Goal: Task Accomplishment & Management: Manage account settings

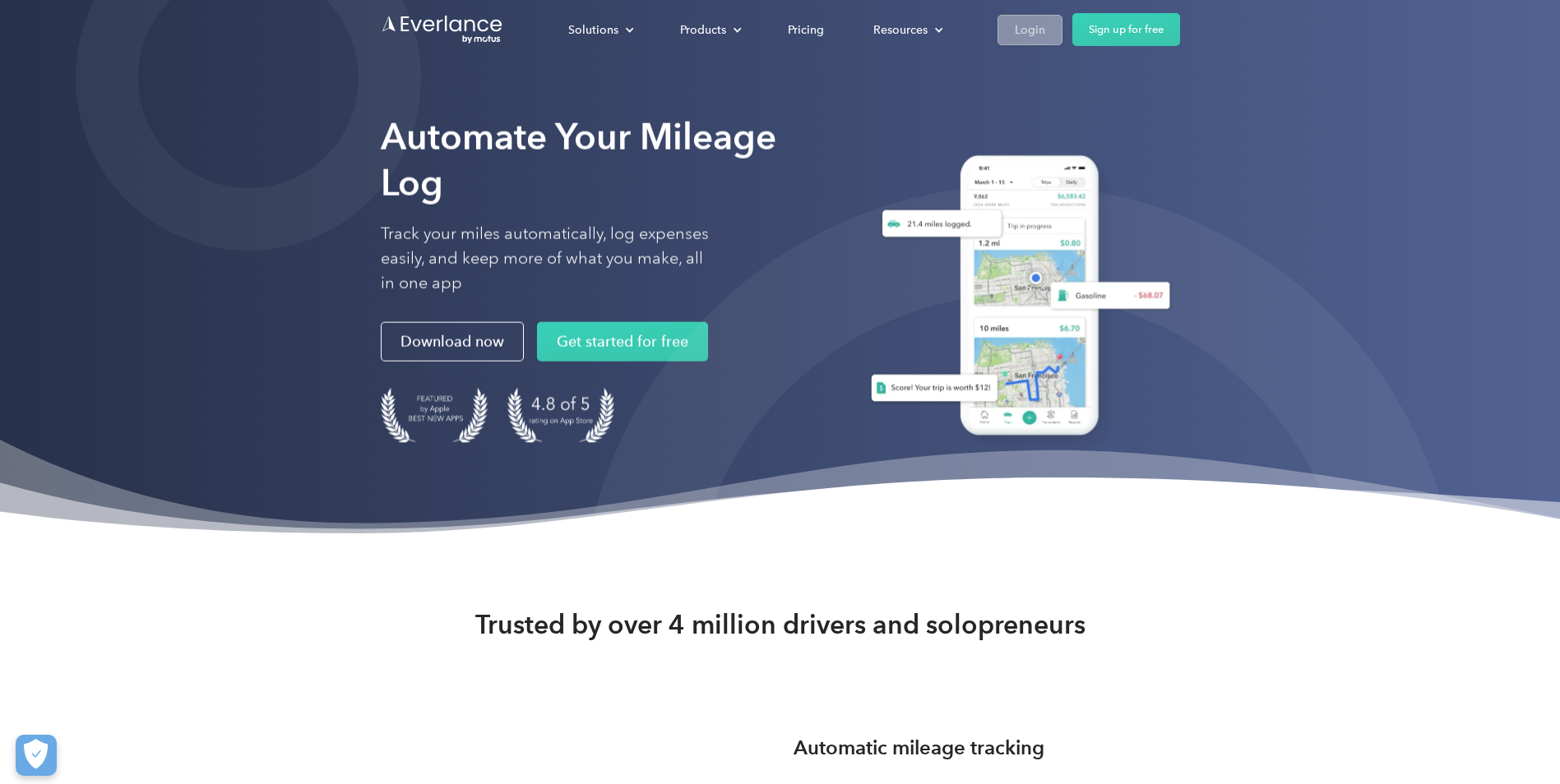
click at [1037, 38] on div "Login" at bounding box center [1029, 30] width 30 height 21
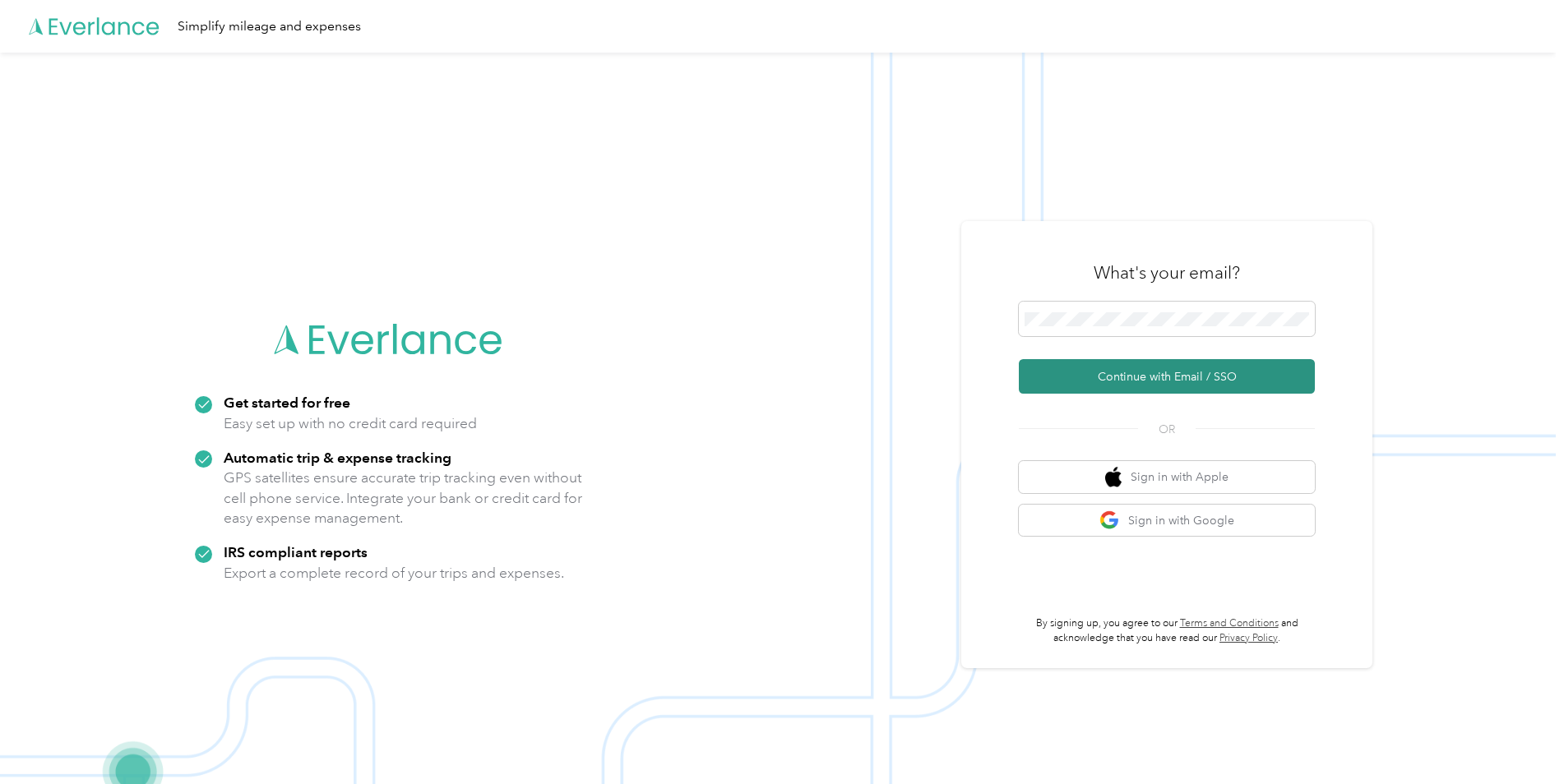
click at [1133, 374] on button "Continue with Email / SSO" at bounding box center [1166, 376] width 296 height 34
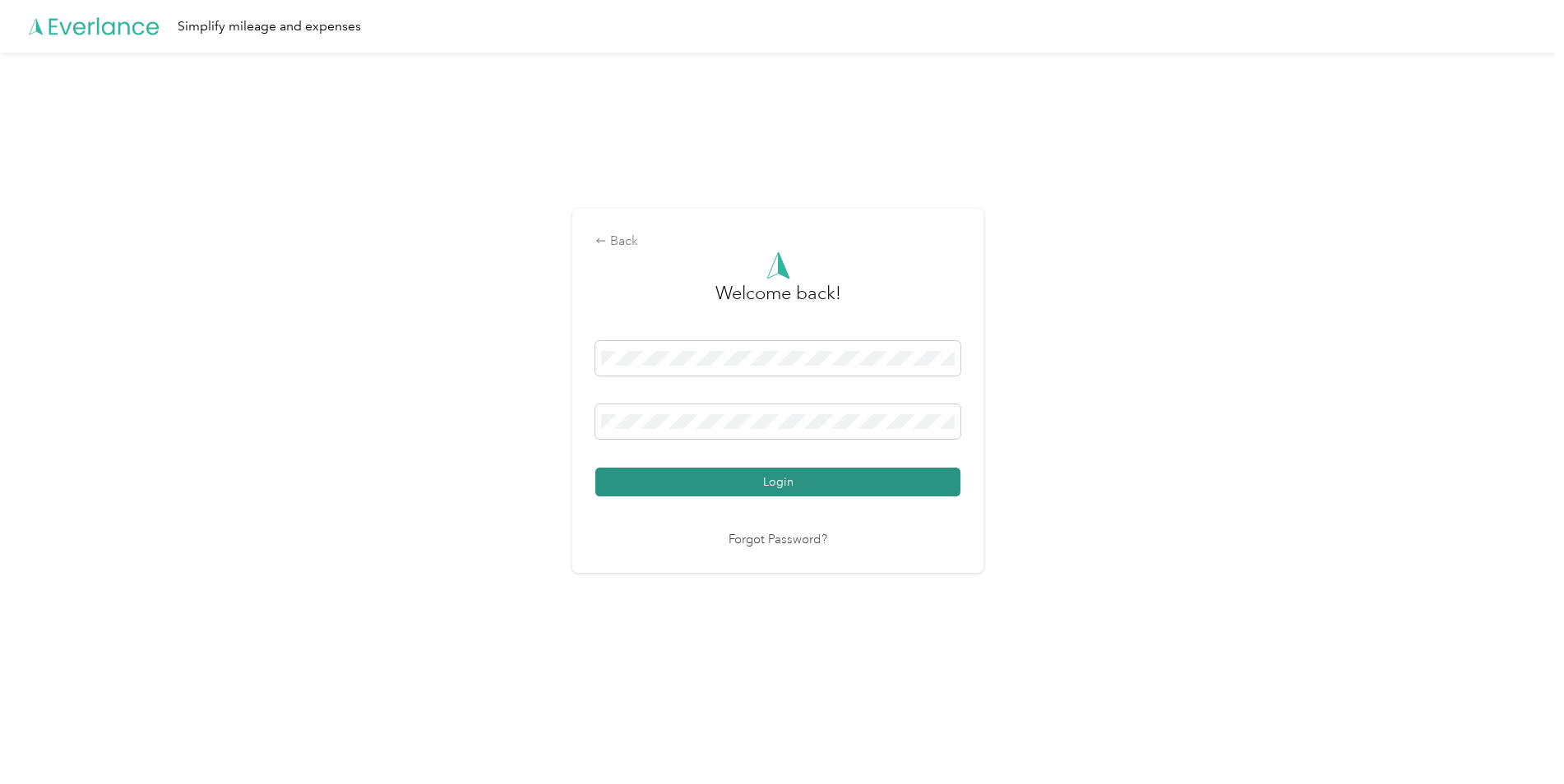
click at [717, 491] on button "Login" at bounding box center [778, 482] width 365 height 29
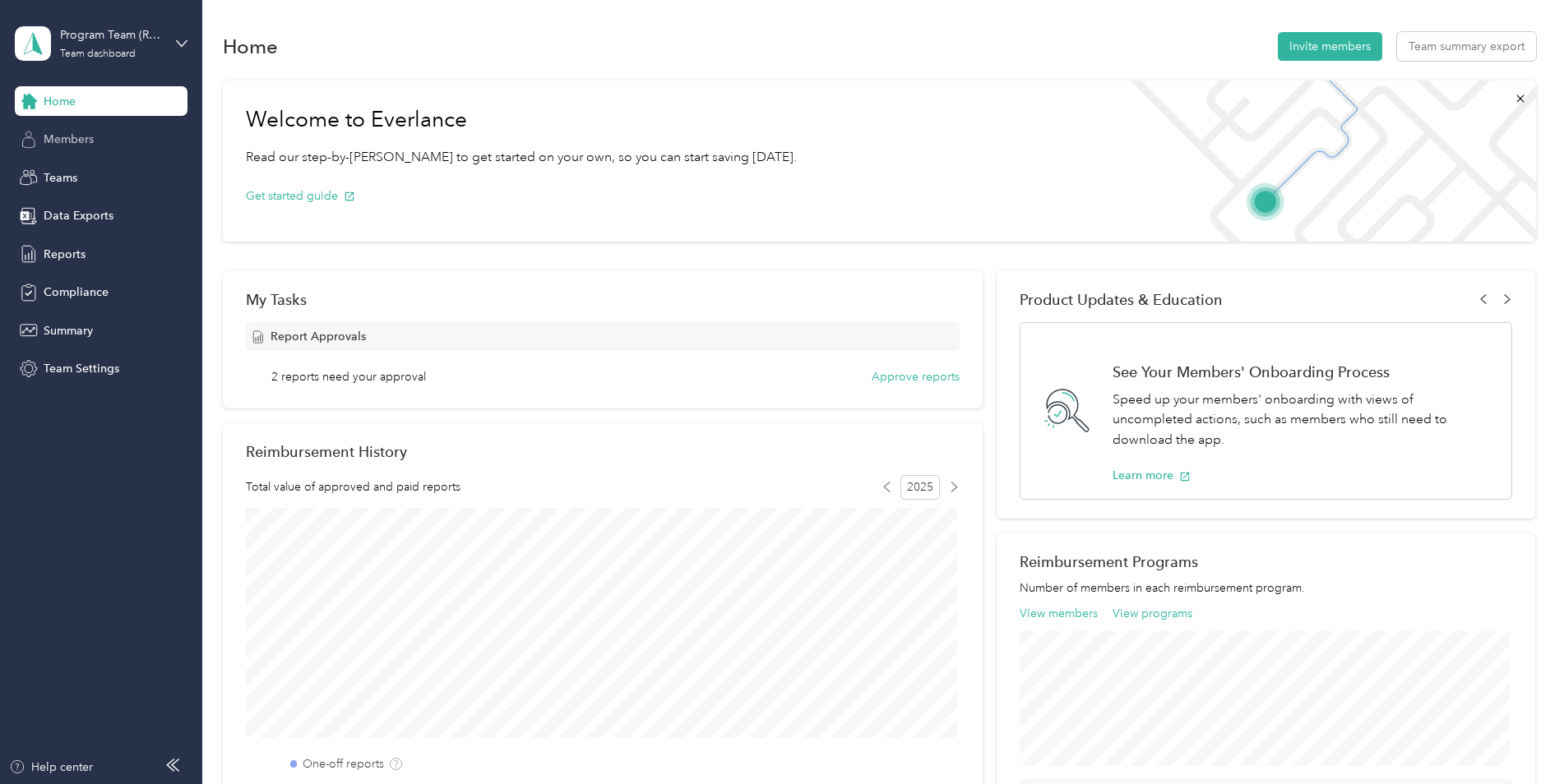
click at [104, 141] on div "Members" at bounding box center [100, 140] width 172 height 30
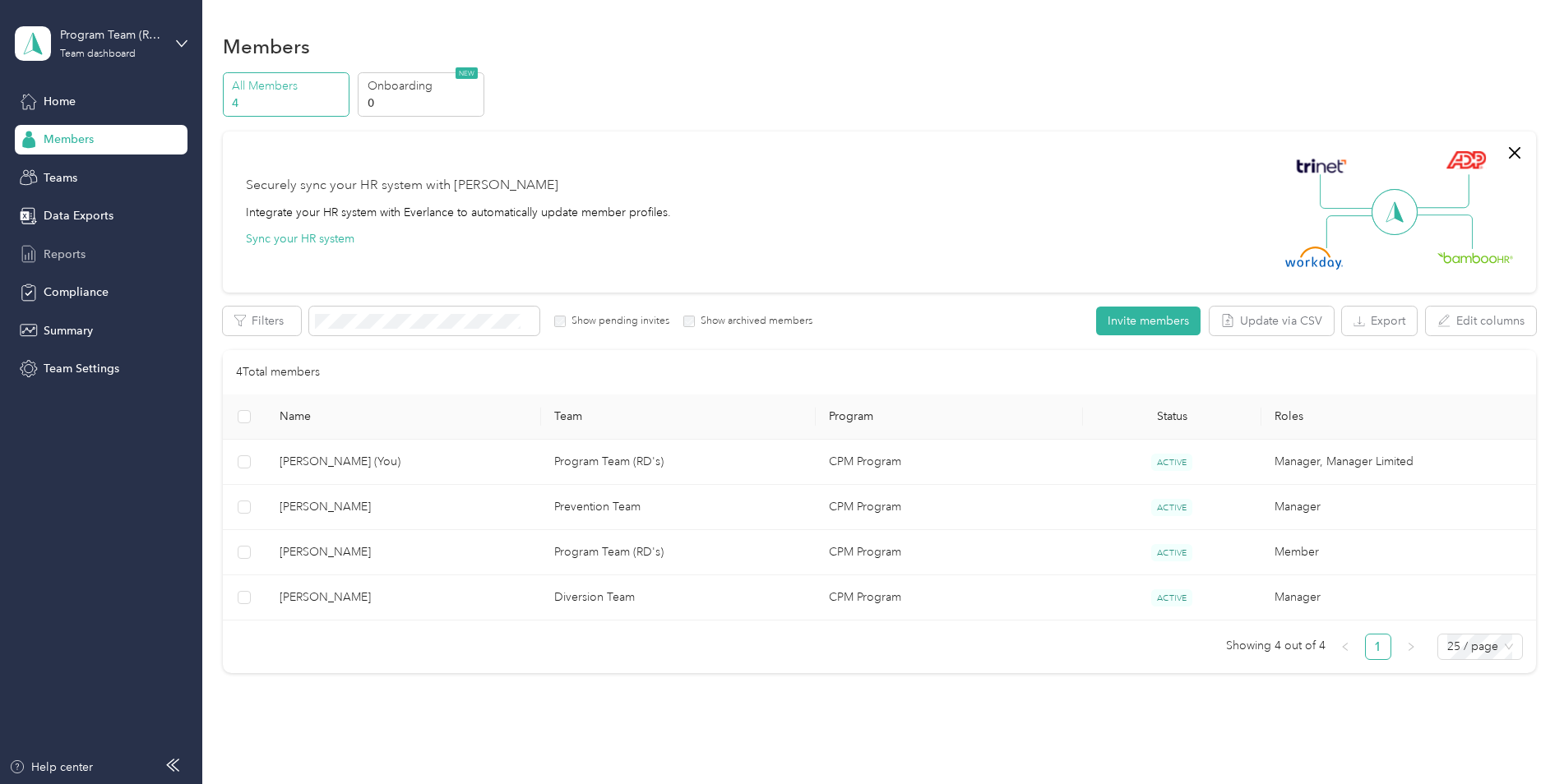
click at [102, 243] on div "Reports" at bounding box center [100, 254] width 172 height 30
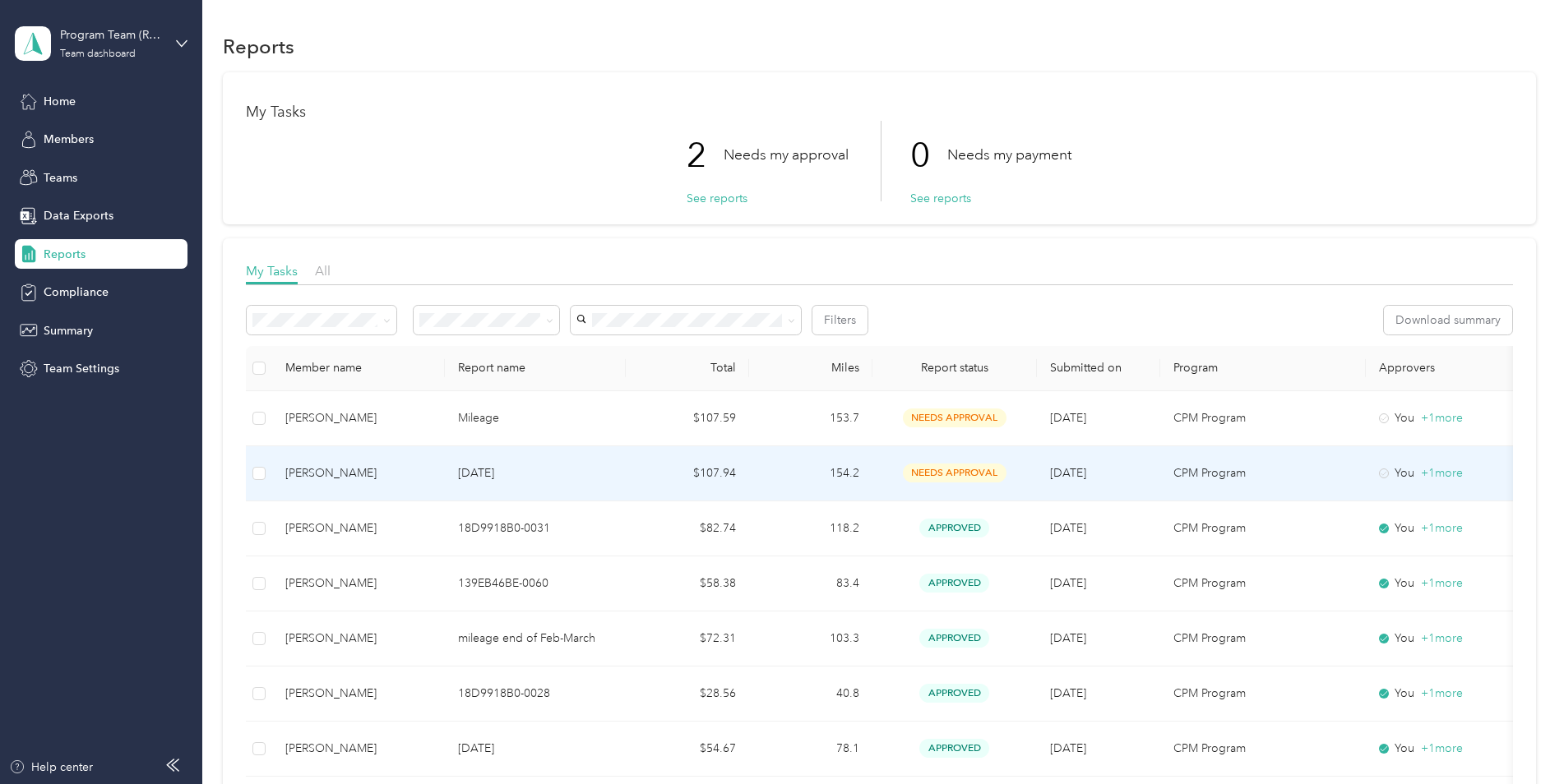
click at [672, 465] on td "$107.94" at bounding box center [687, 474] width 123 height 55
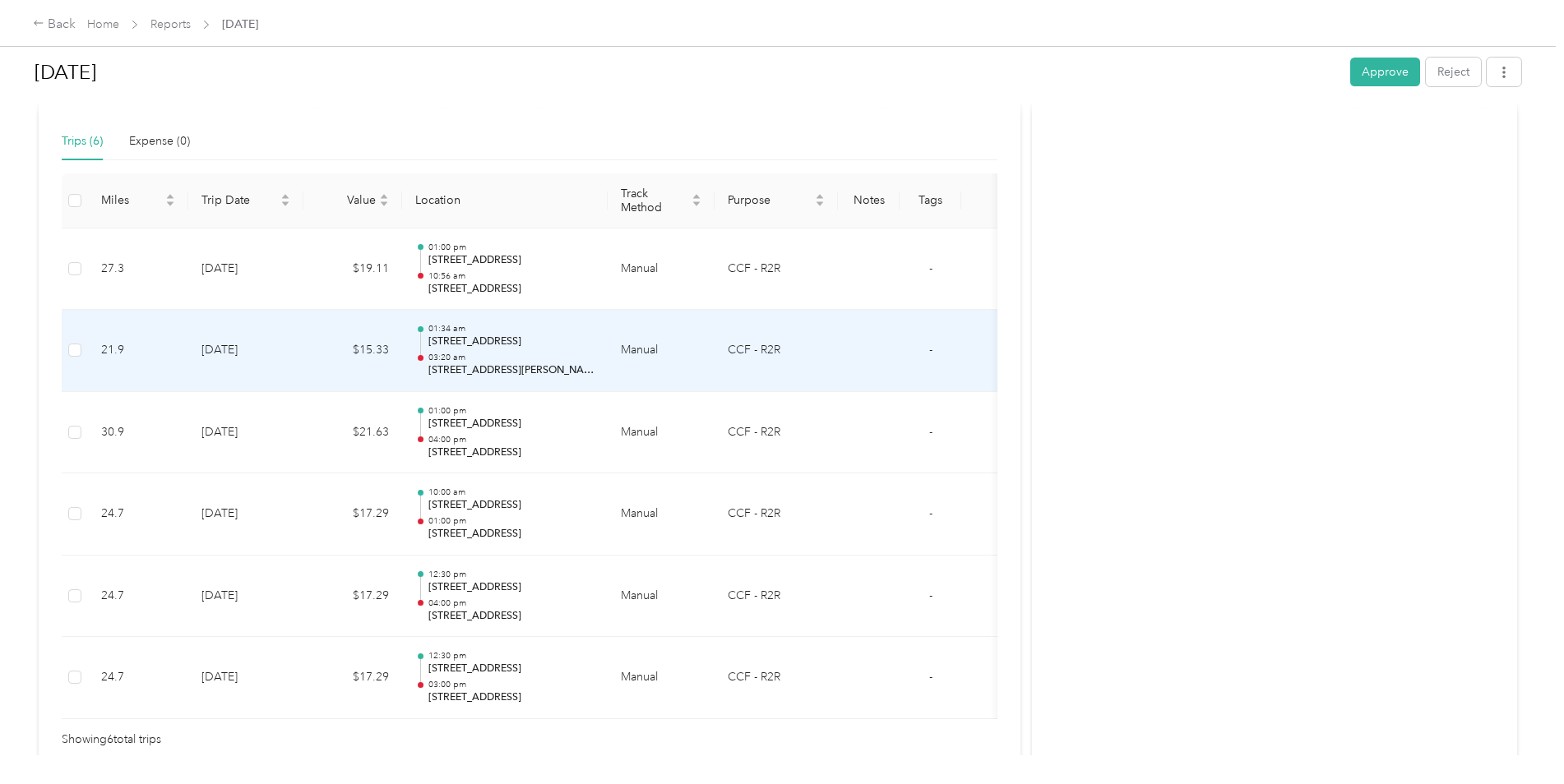
scroll to position [411, 0]
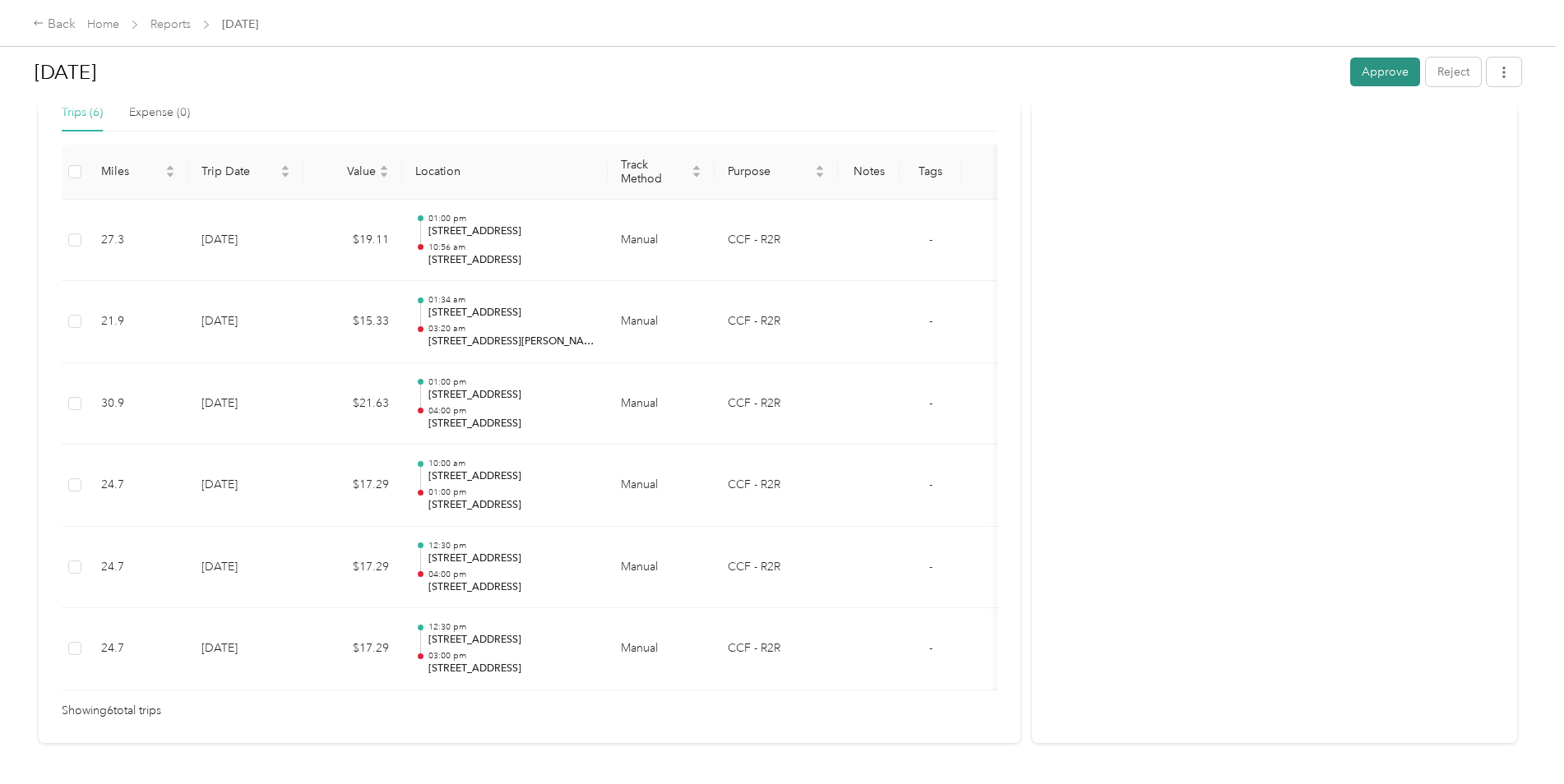
click at [1390, 68] on button "Approve" at bounding box center [1385, 72] width 70 height 29
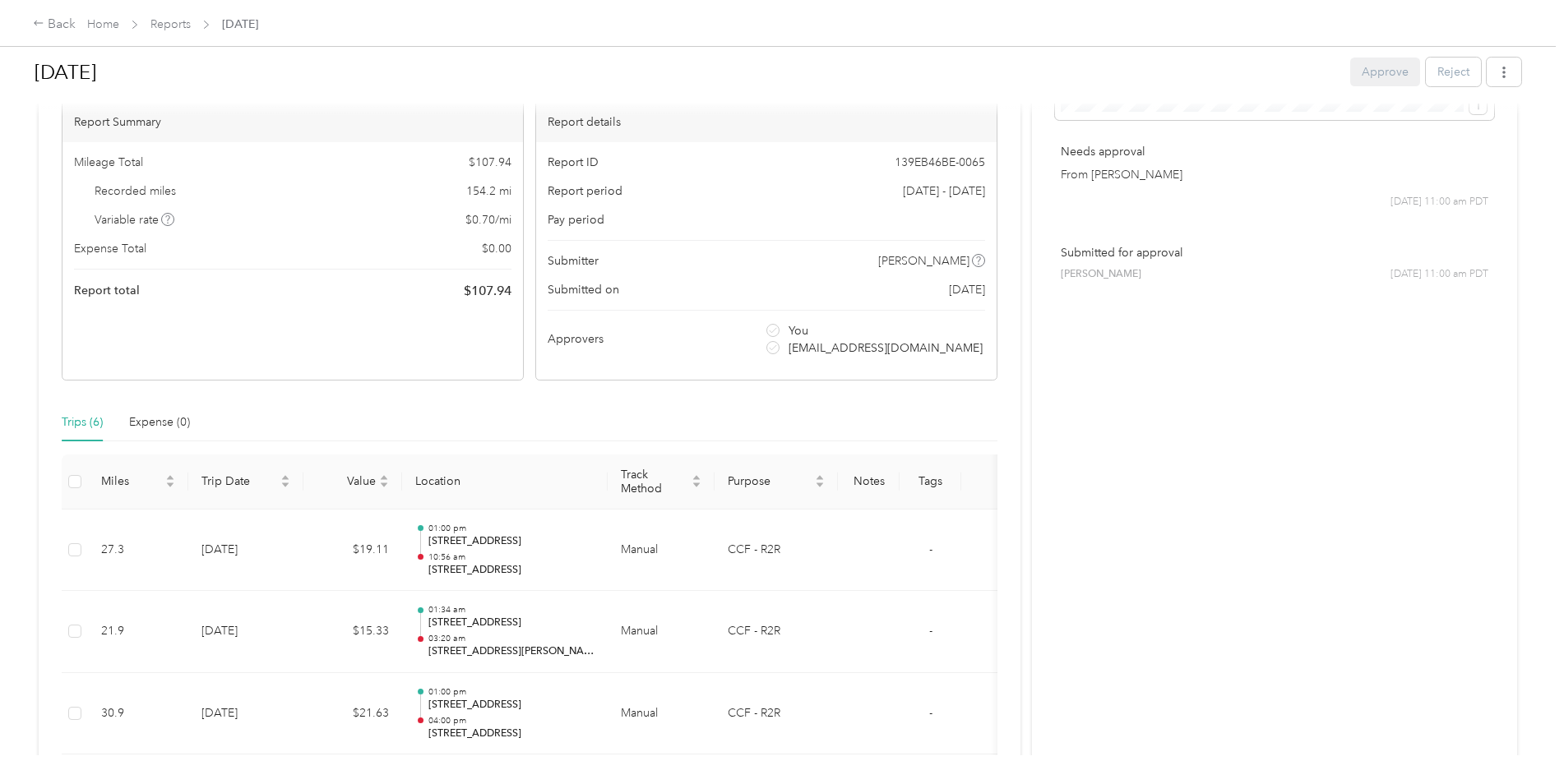
scroll to position [0, 0]
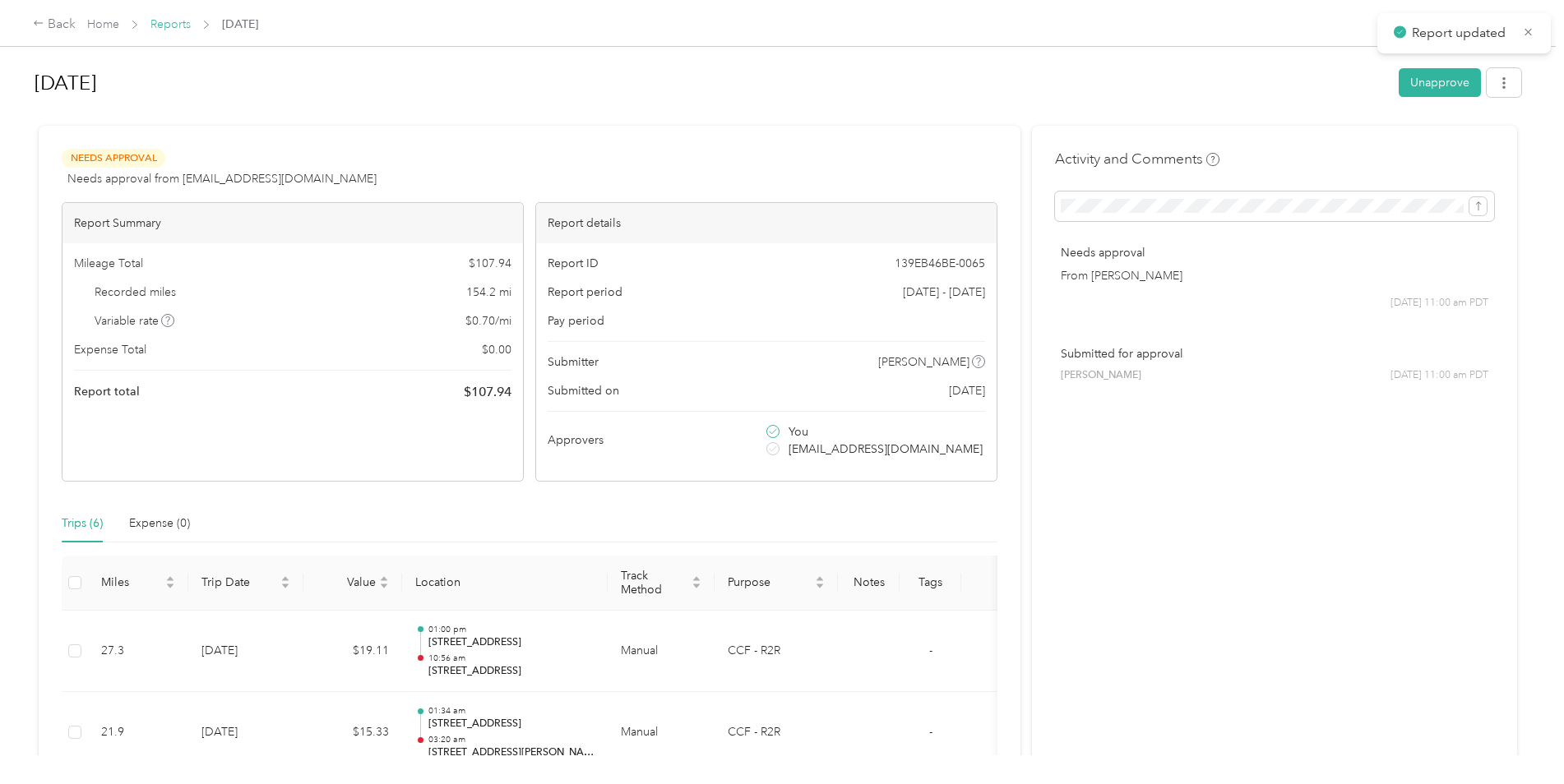
click at [187, 25] on link "Reports" at bounding box center [171, 24] width 40 height 14
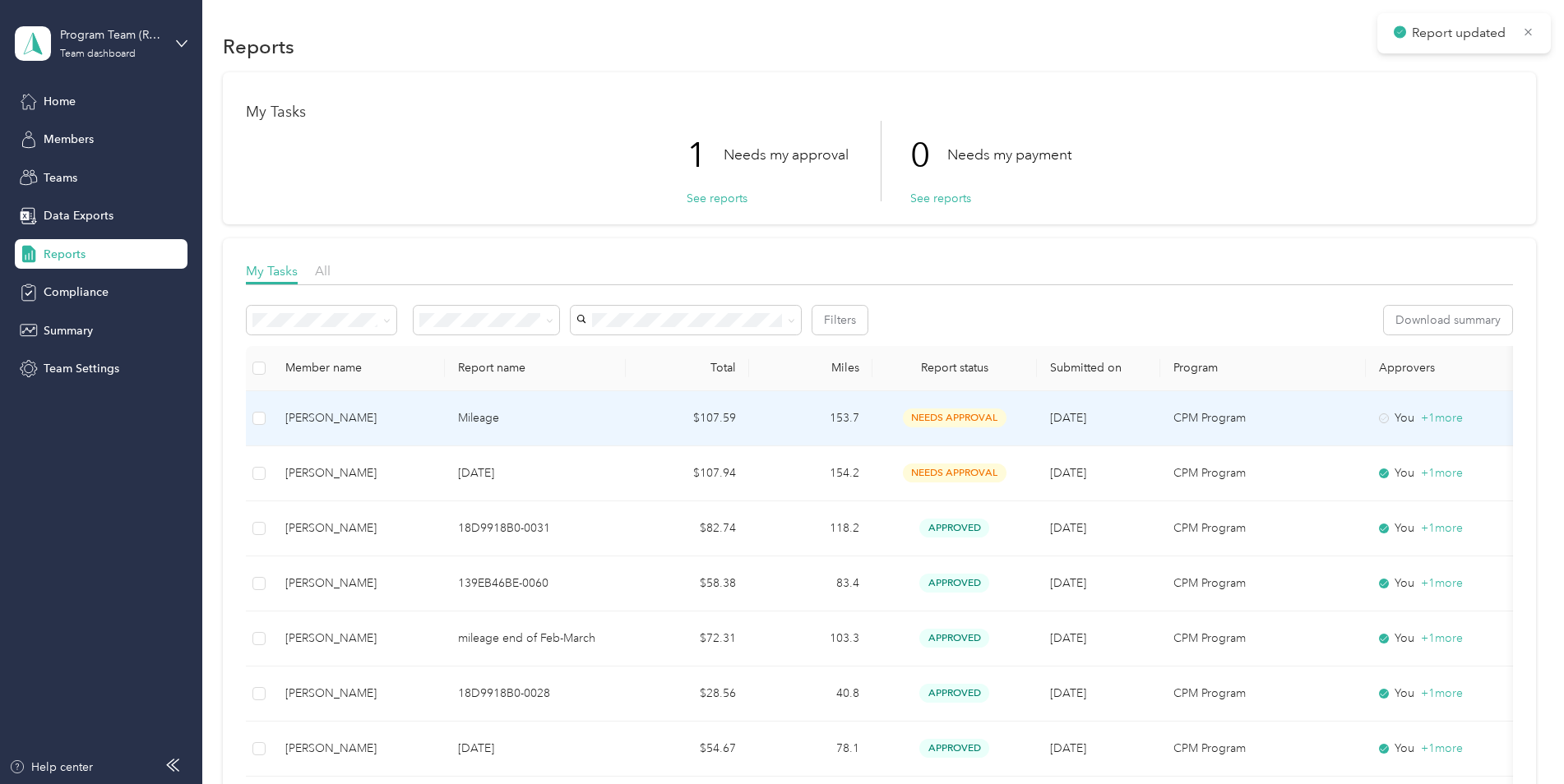
click at [623, 414] on td "Mileage" at bounding box center [535, 419] width 181 height 55
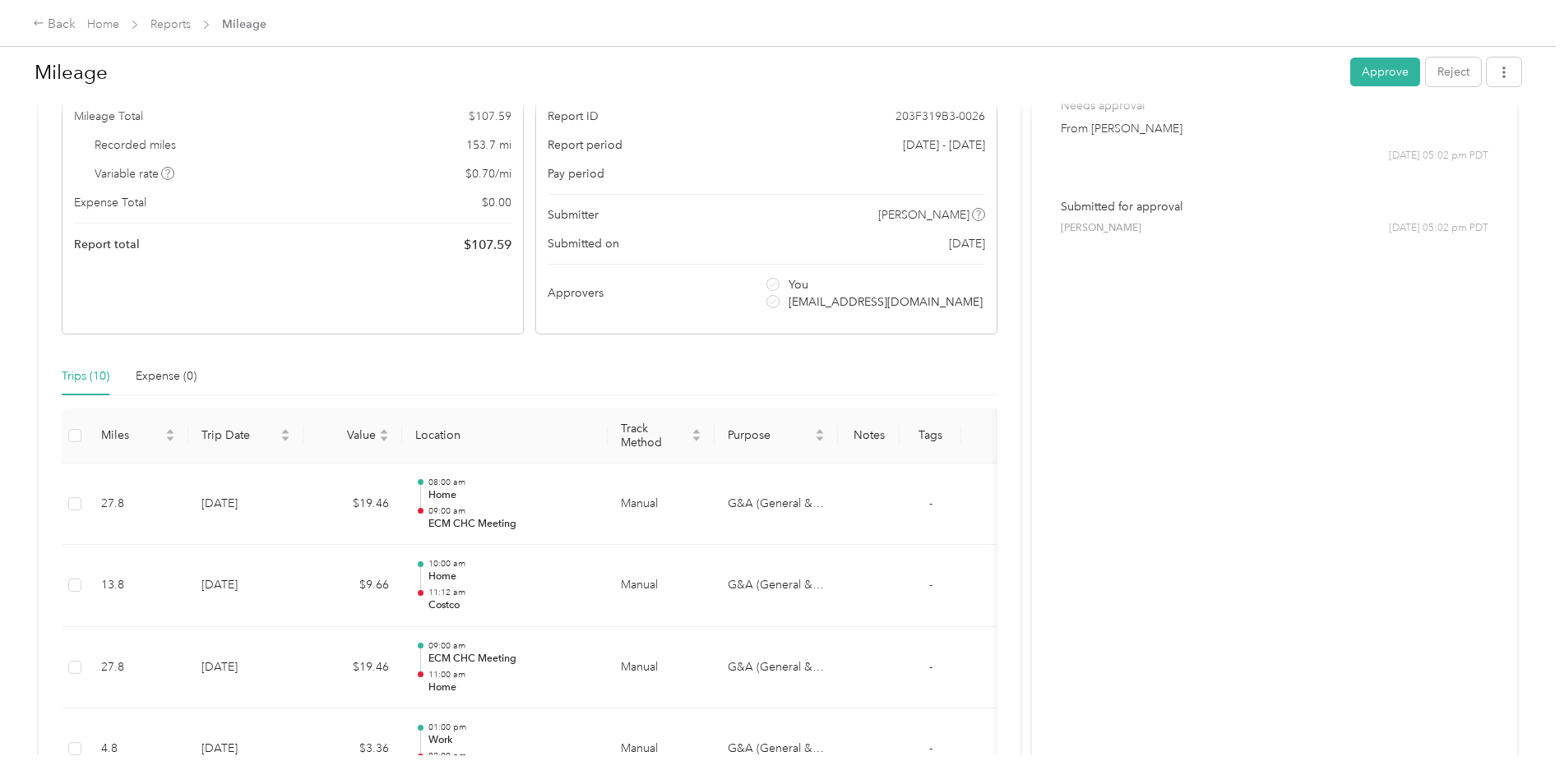
scroll to position [69, 0]
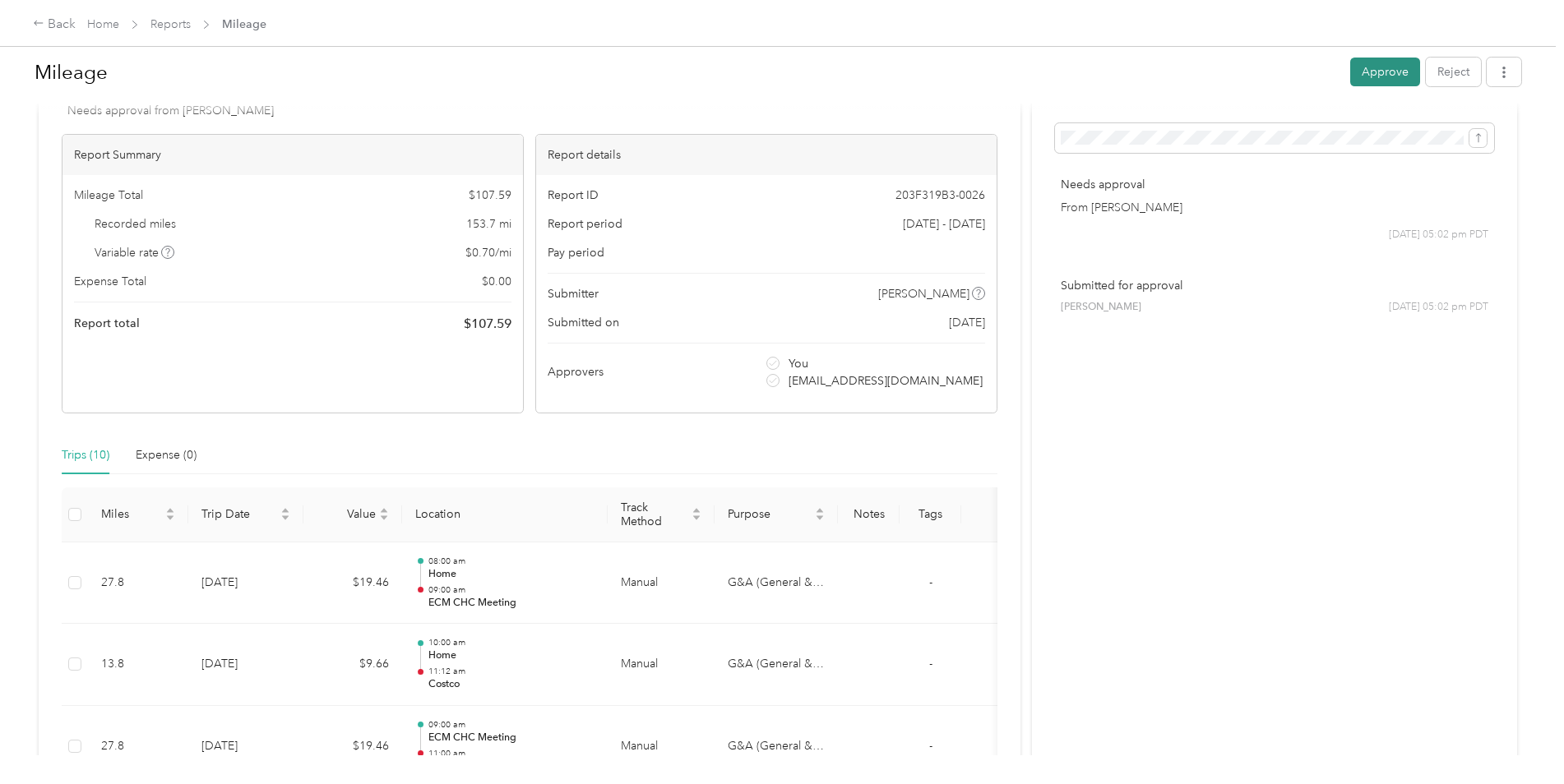
click at [1356, 80] on button "Approve" at bounding box center [1385, 72] width 70 height 29
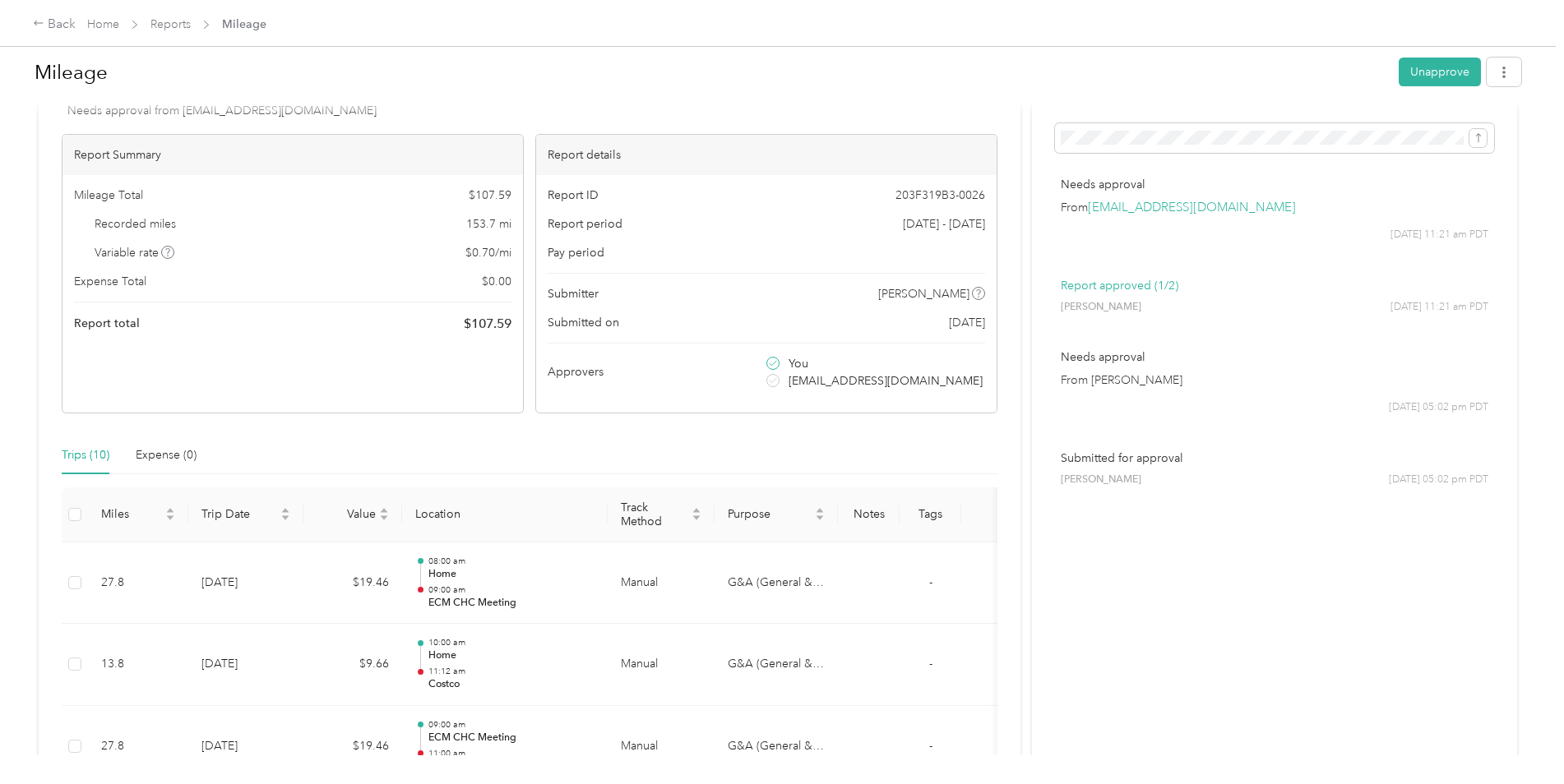
click at [832, 88] on h1 "Mileage" at bounding box center [710, 72] width 1352 height 39
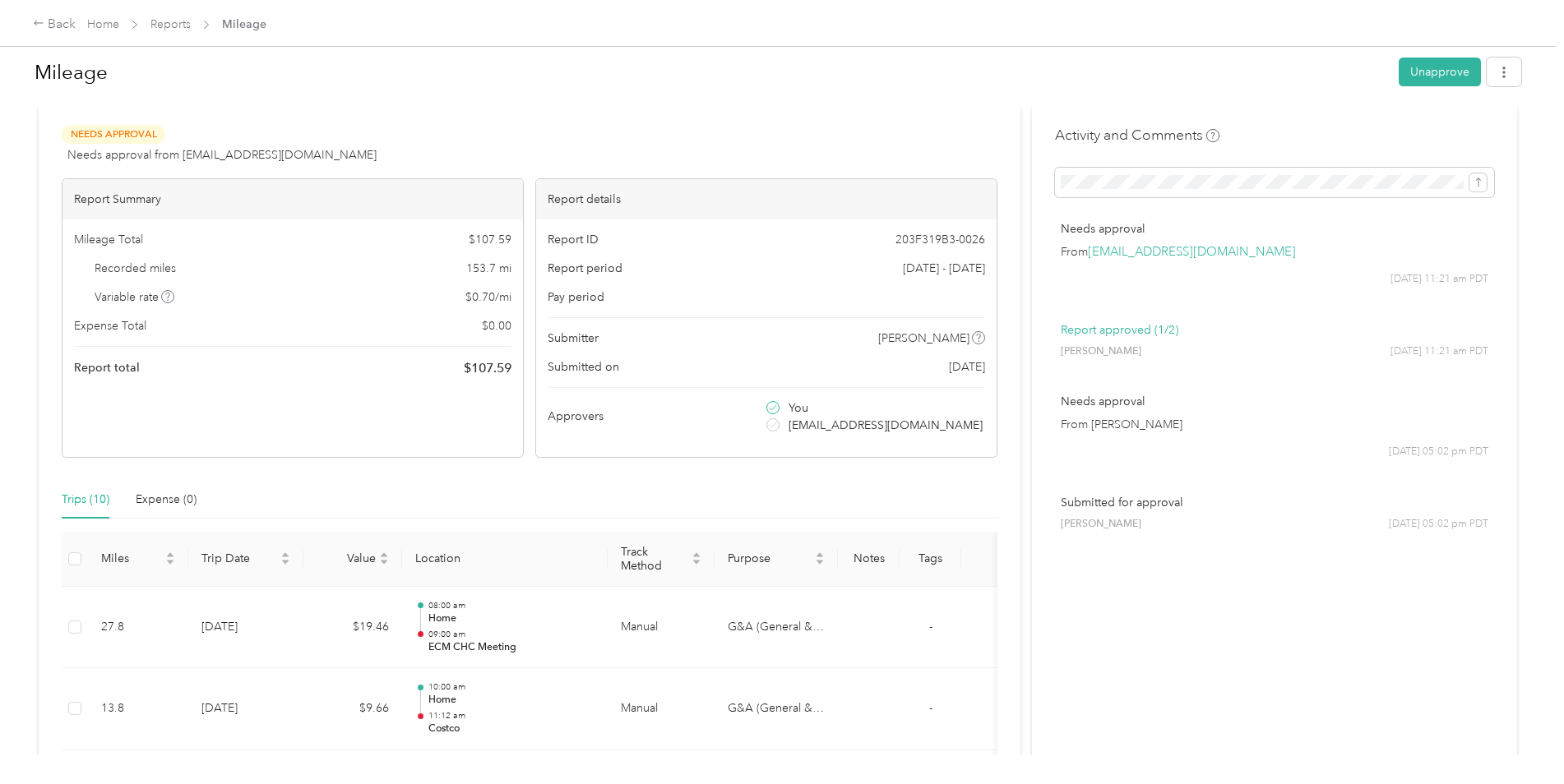
scroll to position [0, 0]
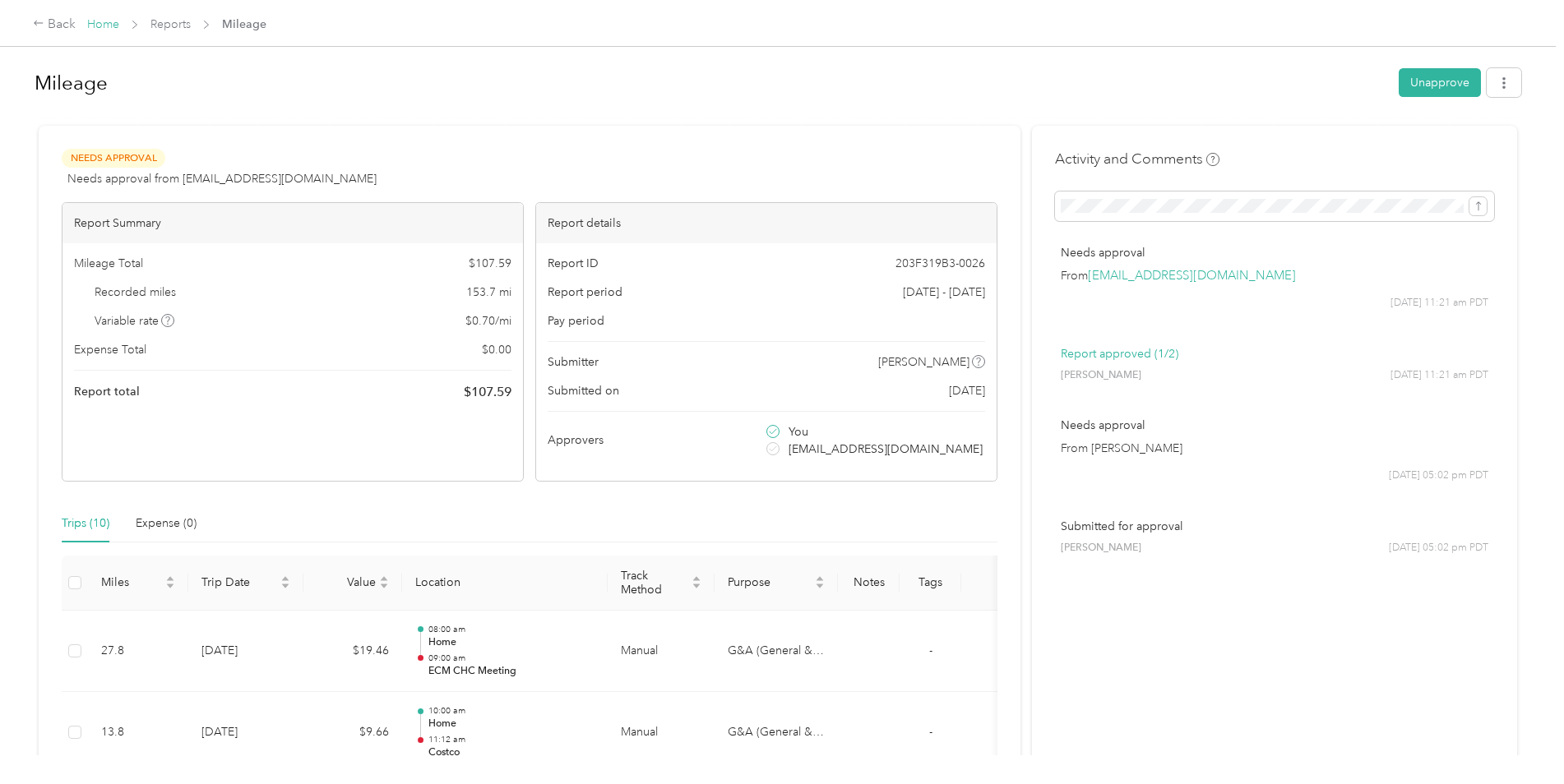
click at [107, 24] on link "Home" at bounding box center [103, 24] width 32 height 14
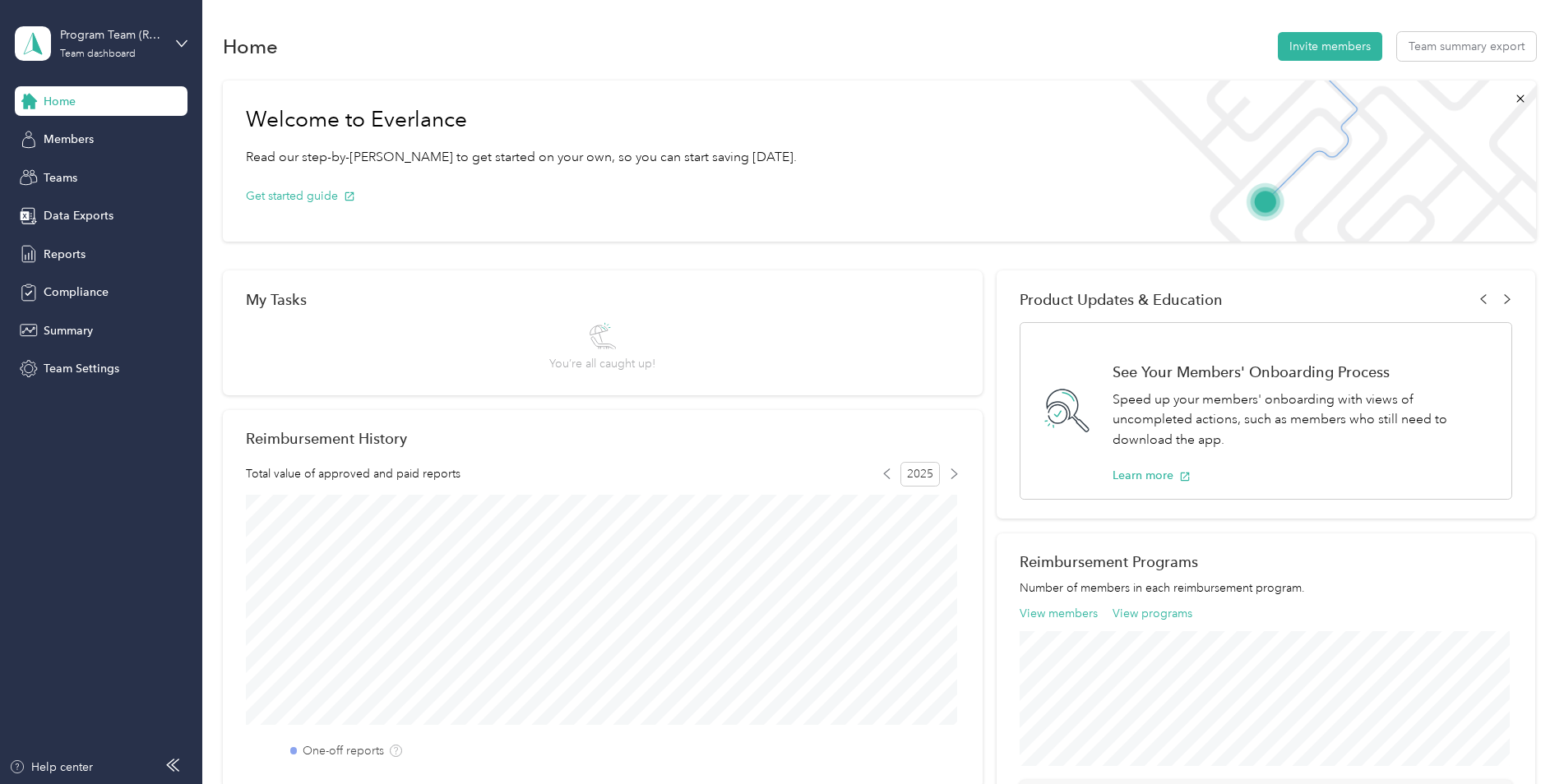
click at [171, 40] on div "Program Team (RD's) Team dashboard" at bounding box center [100, 43] width 172 height 57
click at [144, 180] on div "Personal dashboard" at bounding box center [188, 172] width 323 height 29
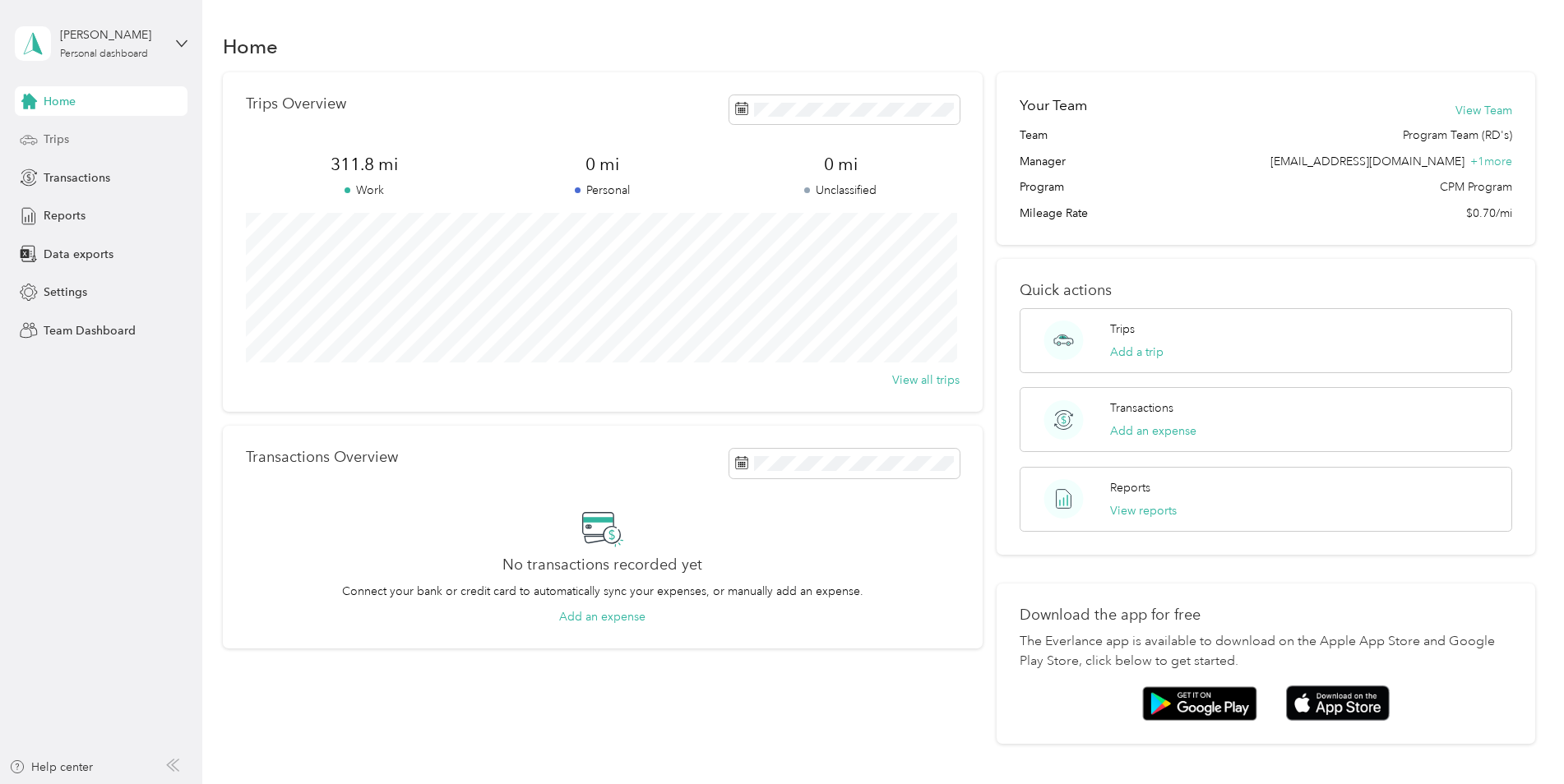
click at [117, 132] on div "Trips" at bounding box center [100, 140] width 172 height 30
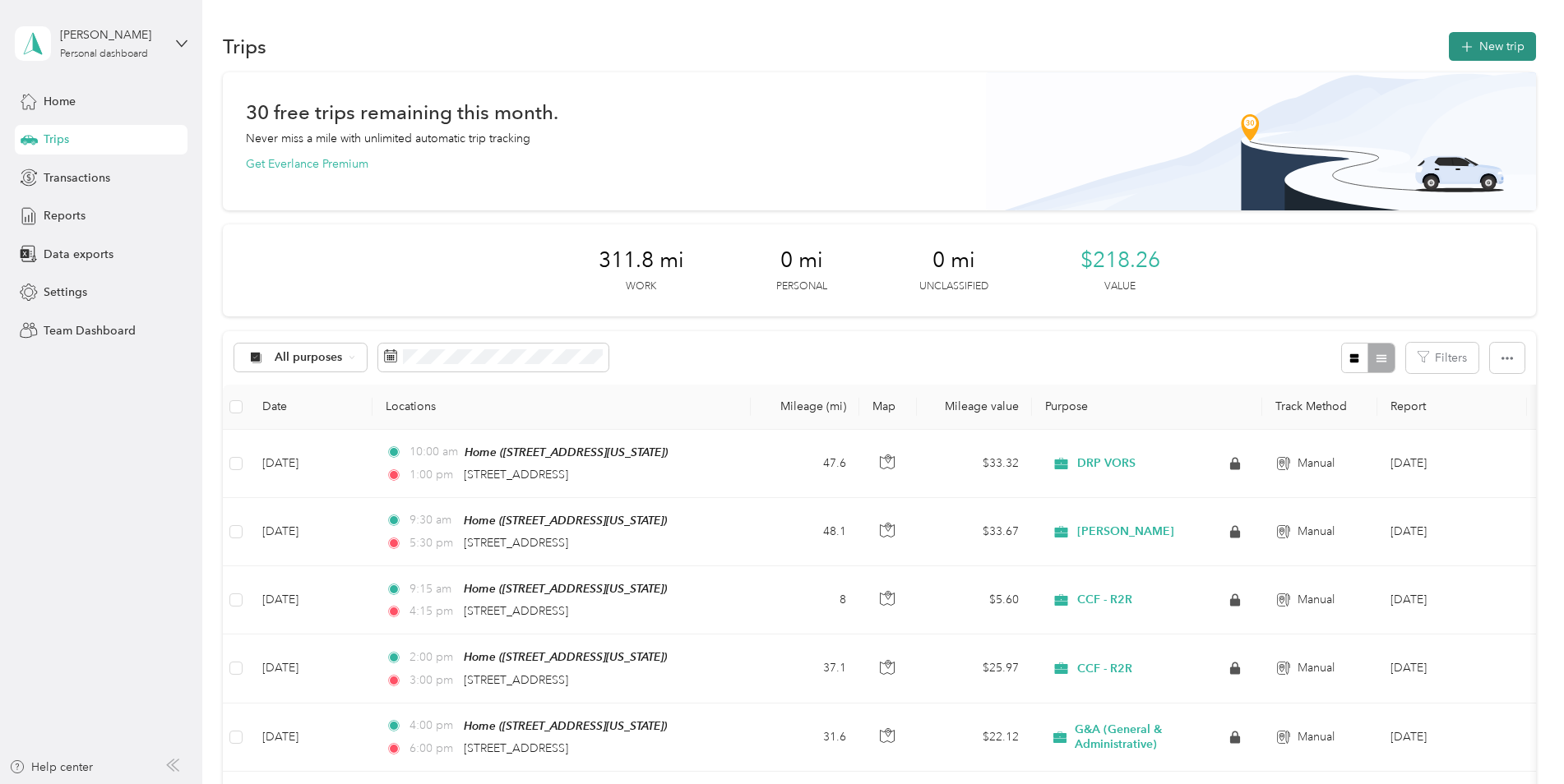
click at [1484, 49] on button "New trip" at bounding box center [1492, 46] width 87 height 29
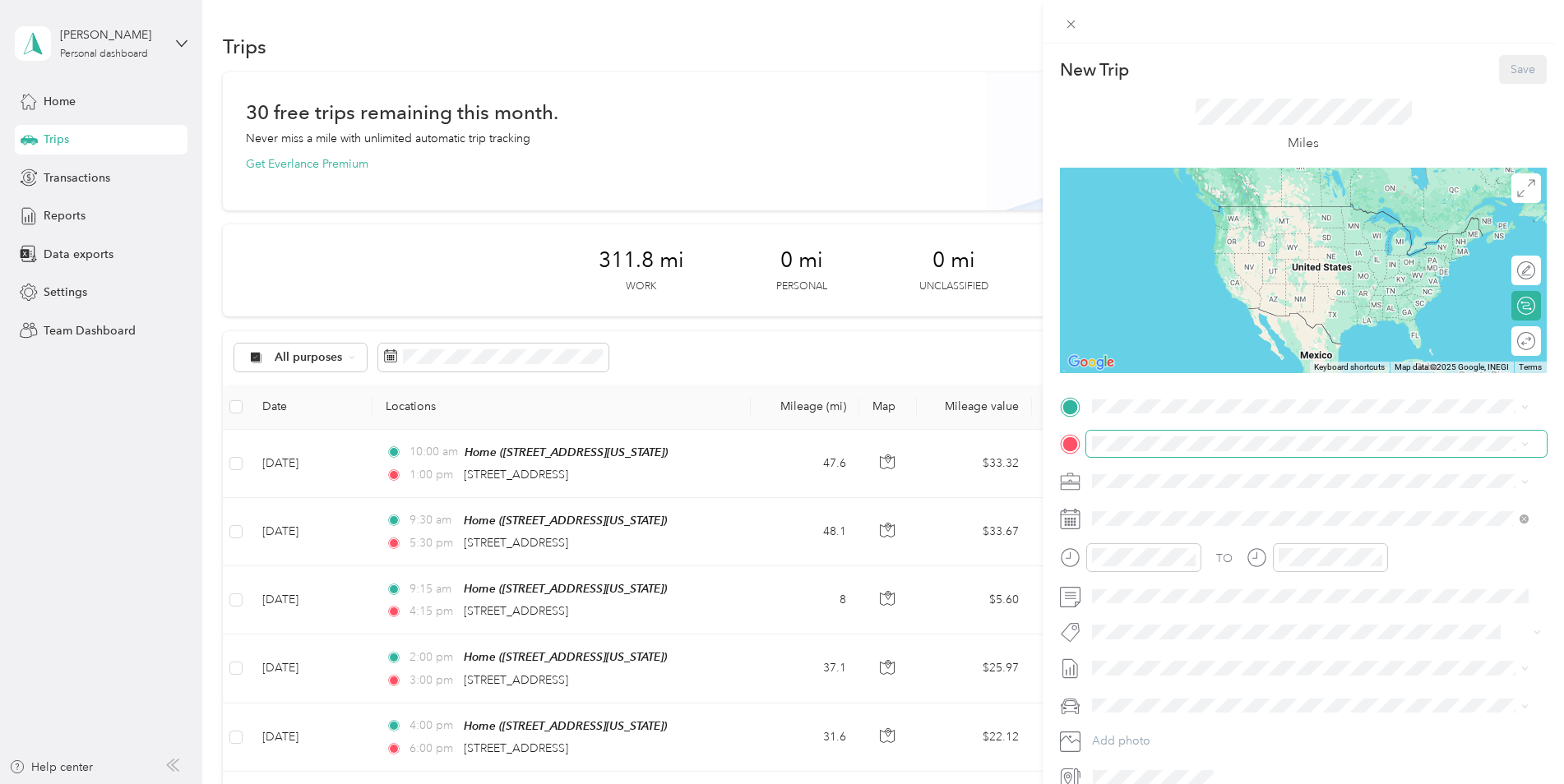
click at [1155, 452] on span at bounding box center [1315, 444] width 460 height 27
click at [1176, 434] on span at bounding box center [1315, 444] width 460 height 27
click at [1187, 507] on span "717 West Temple Street Los Angeles, California 90012, United States" at bounding box center [1205, 502] width 165 height 15
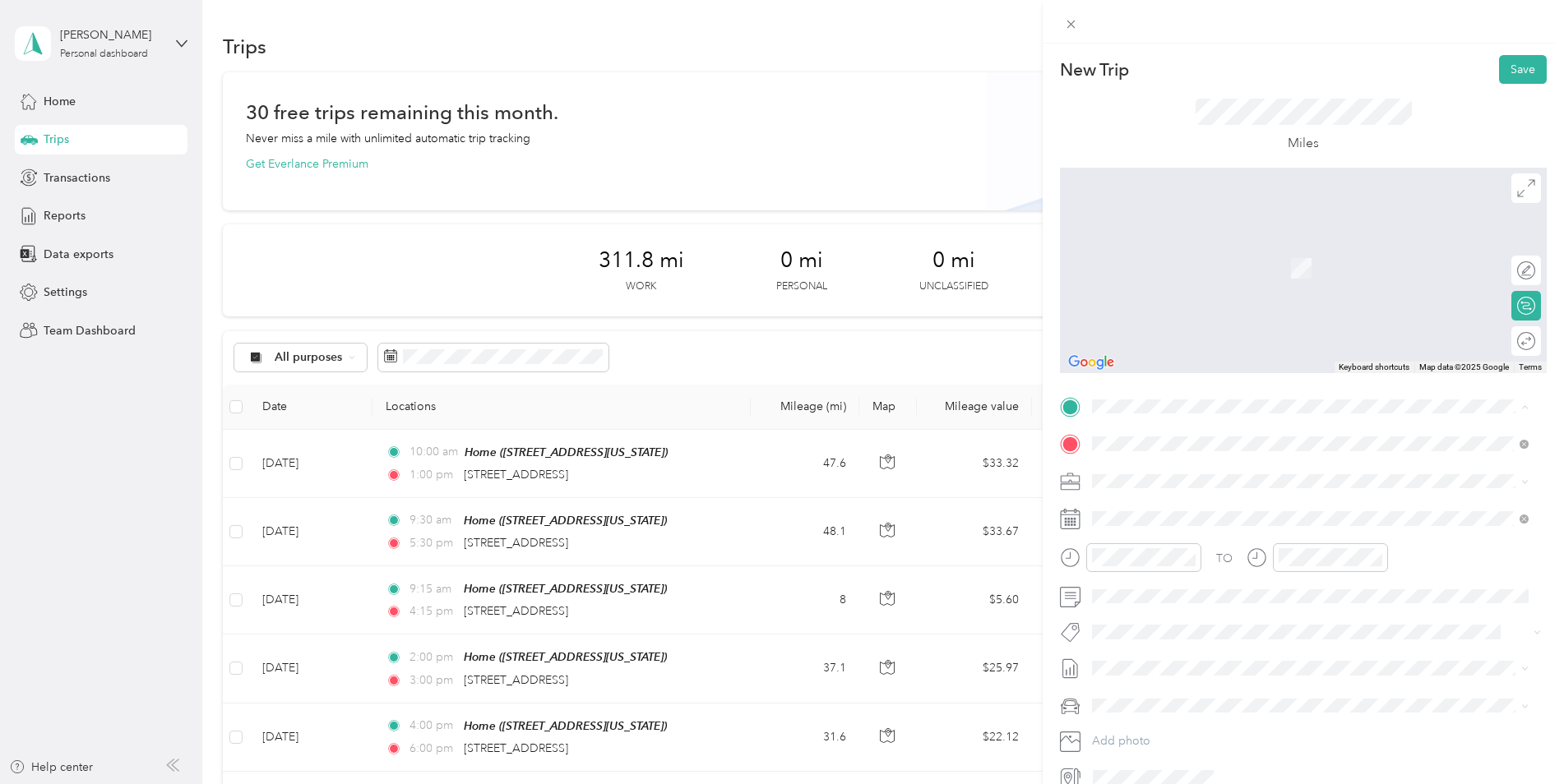
click at [1151, 477] on div "Home 1831 Lime Avenue, Long Beach, 90806, Long Beach, California, United States" at bounding box center [1205, 482] width 165 height 34
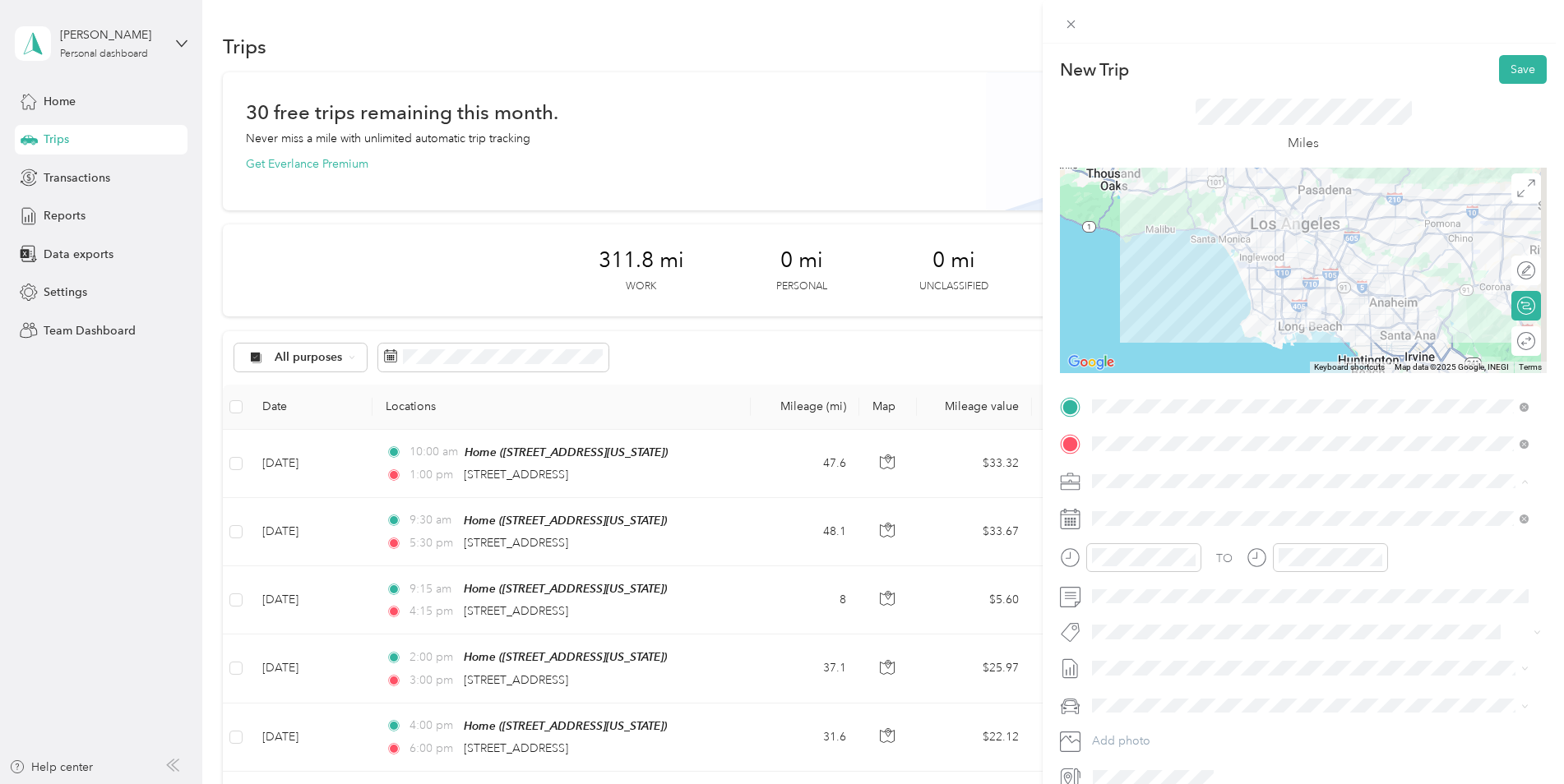
click at [1139, 654] on span "CCF - R2R" at bounding box center [1124, 654] width 52 height 14
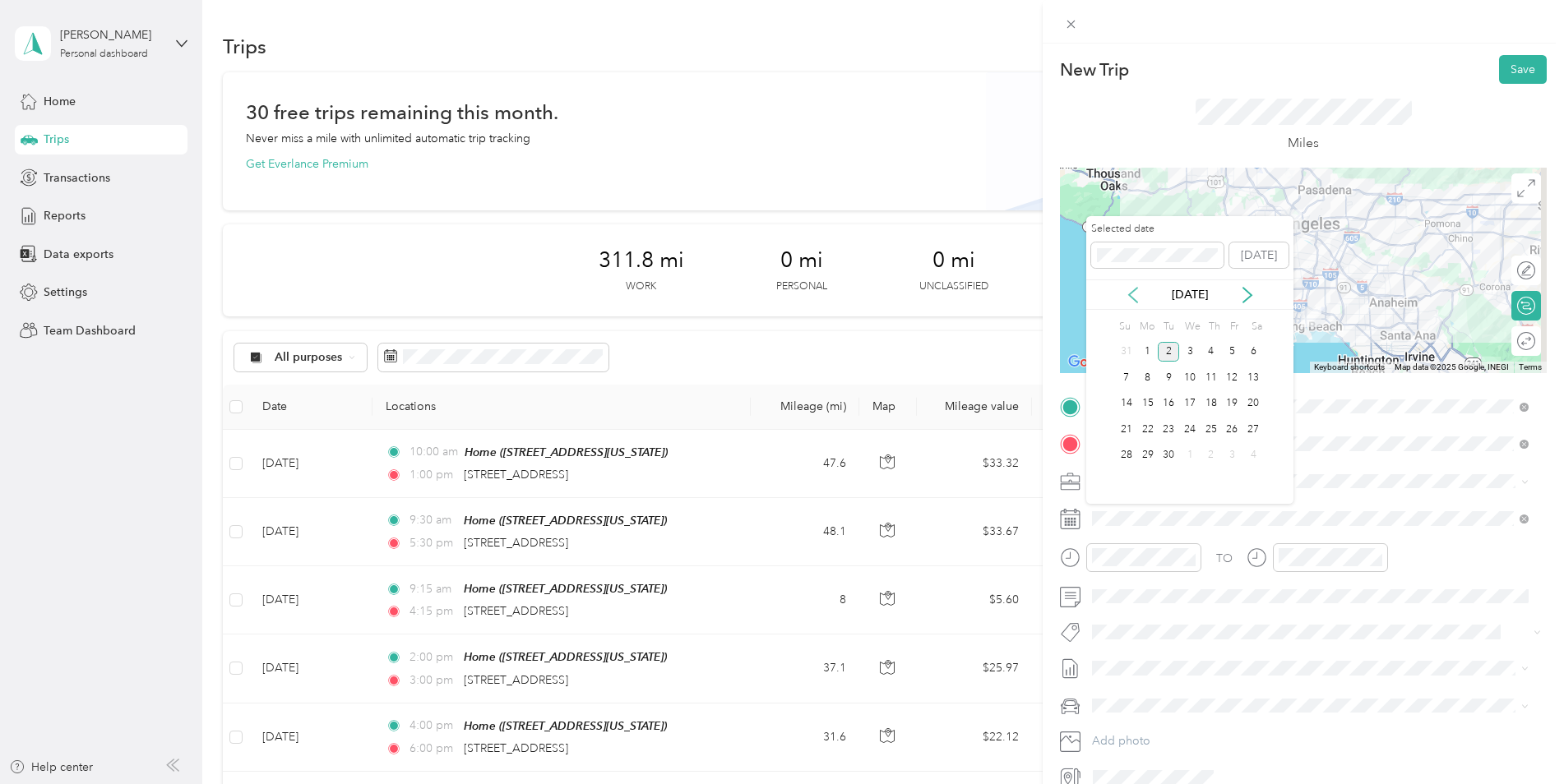
click at [1139, 293] on icon at bounding box center [1132, 295] width 16 height 16
click at [1163, 424] on div "19" at bounding box center [1168, 429] width 21 height 21
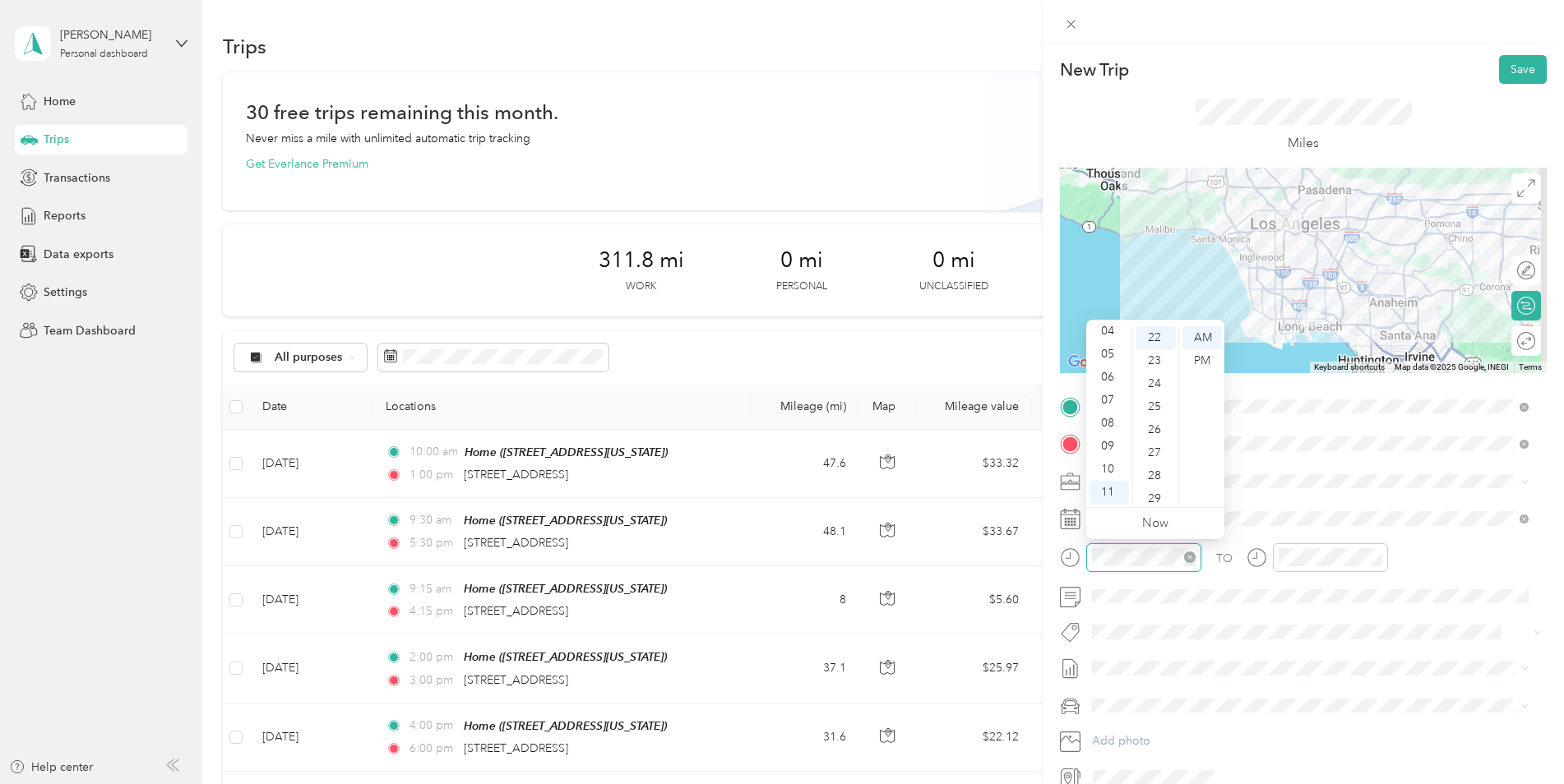
scroll to position [506, 0]
click at [1110, 465] on div "10" at bounding box center [1109, 469] width 39 height 23
click at [1148, 333] on div "00" at bounding box center [1156, 338] width 39 height 23
click at [1211, 333] on div "AM" at bounding box center [1201, 338] width 39 height 23
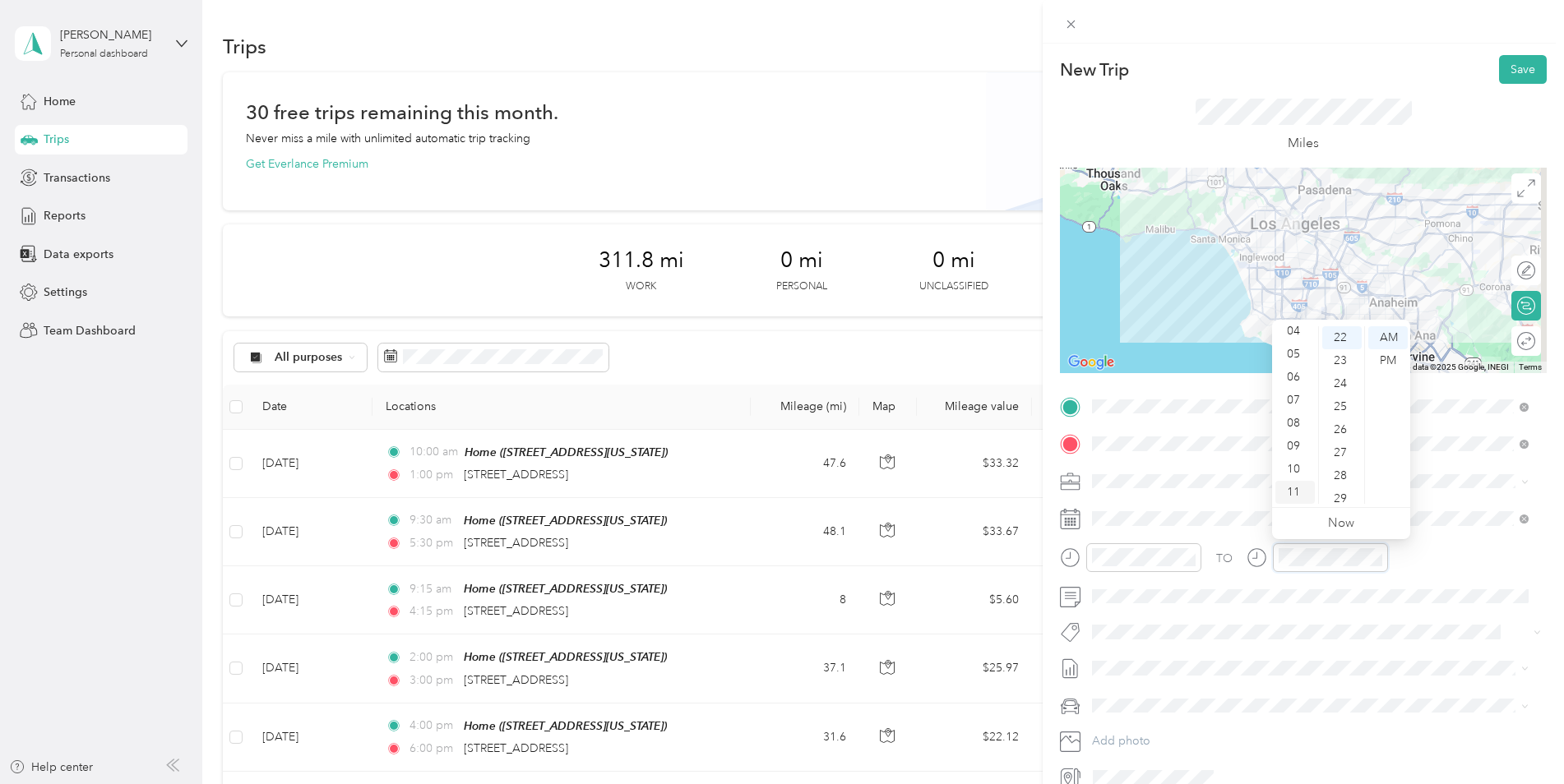
scroll to position [506, 0]
click at [1292, 336] on div "04" at bounding box center [1295, 331] width 39 height 23
drag, startPoint x: 1339, startPoint y: 336, endPoint x: 1350, endPoint y: 348, distance: 16.3
click at [1339, 335] on div "00" at bounding box center [1342, 338] width 39 height 23
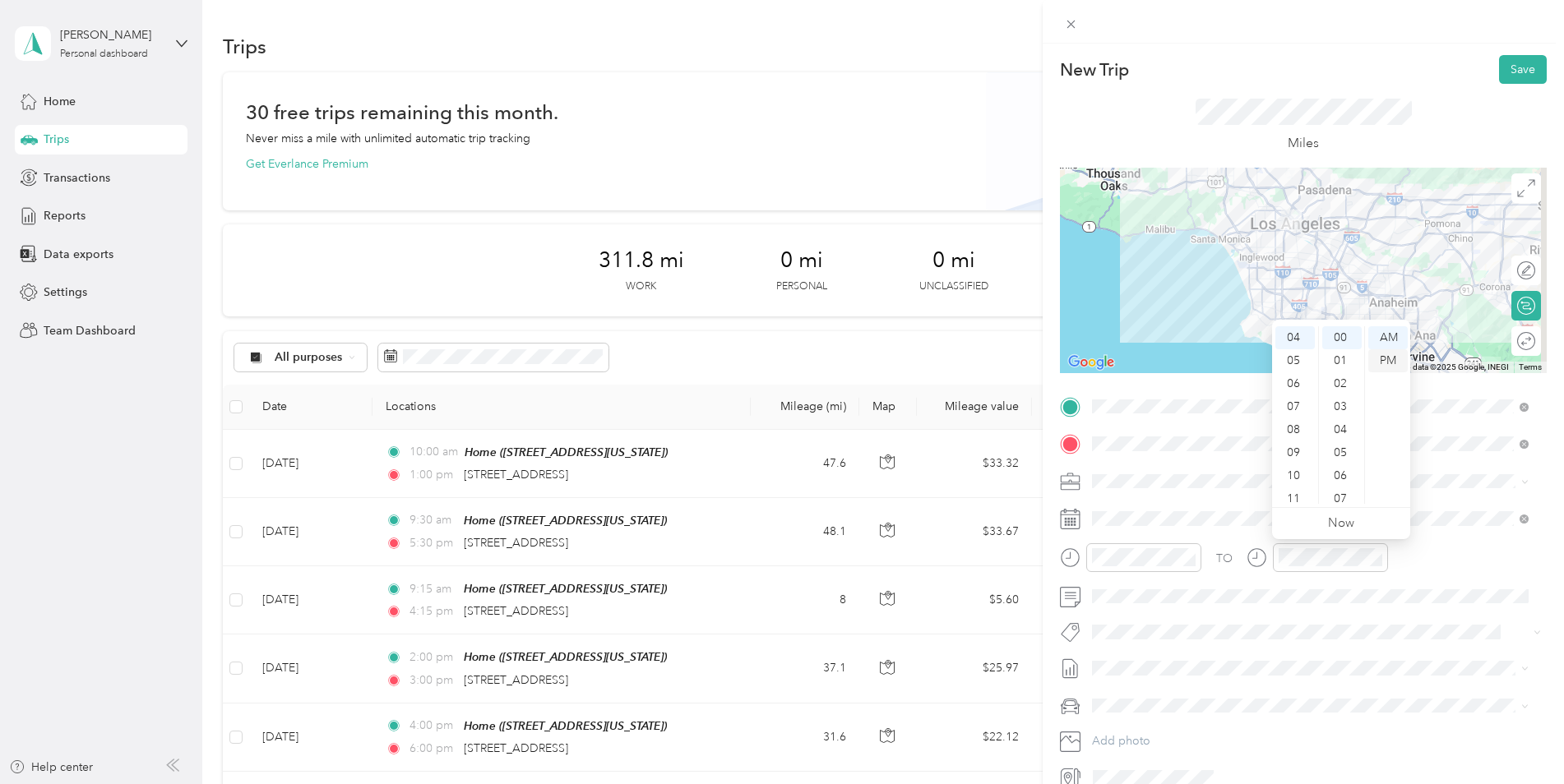
click at [1381, 356] on div "PM" at bounding box center [1387, 361] width 39 height 23
click at [1255, 609] on div "TO Add photo" at bounding box center [1303, 592] width 487 height 397
click at [1502, 341] on div at bounding box center [1509, 340] width 15 height 15
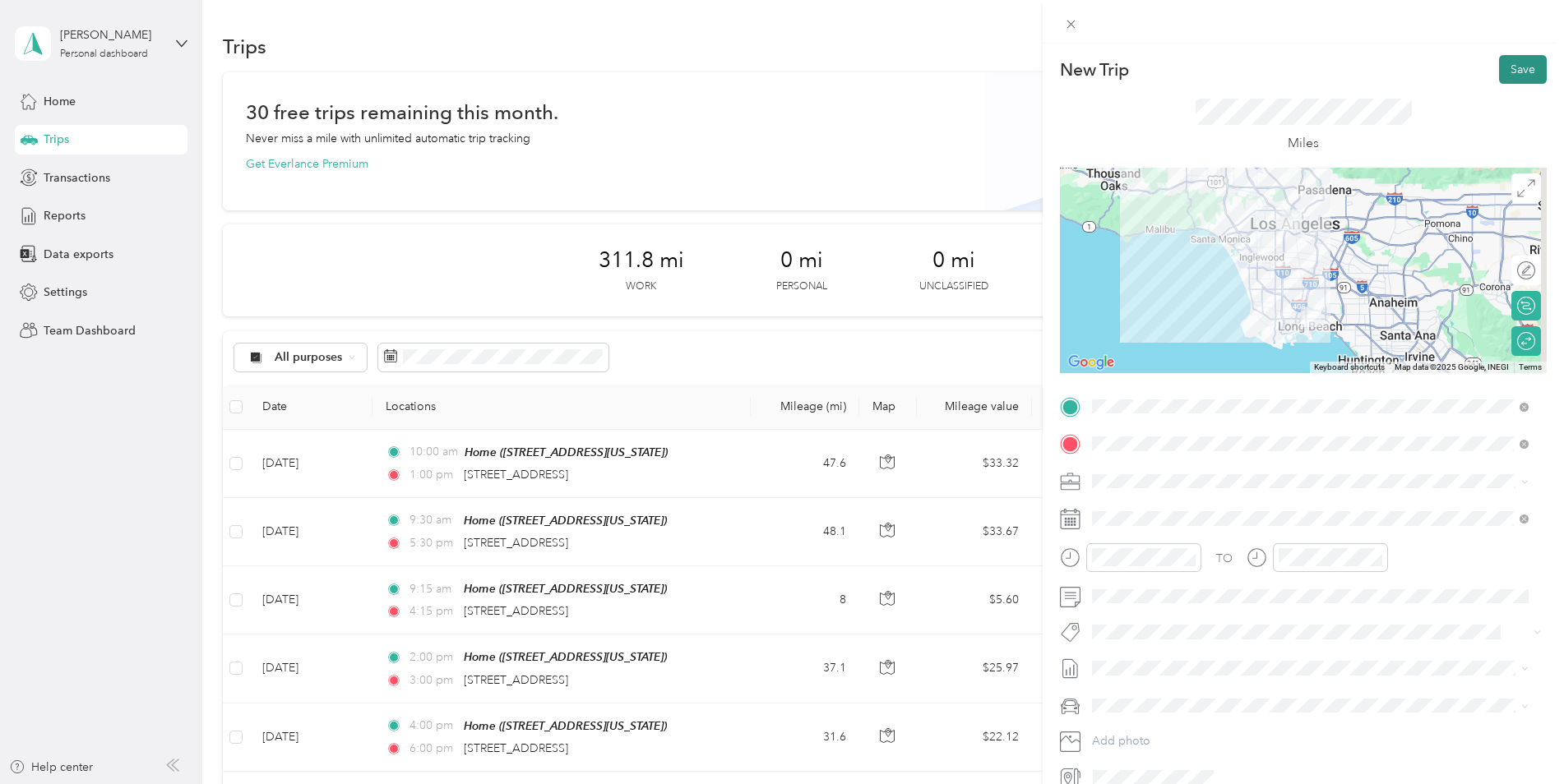
click at [1507, 67] on button "Save" at bounding box center [1523, 69] width 48 height 29
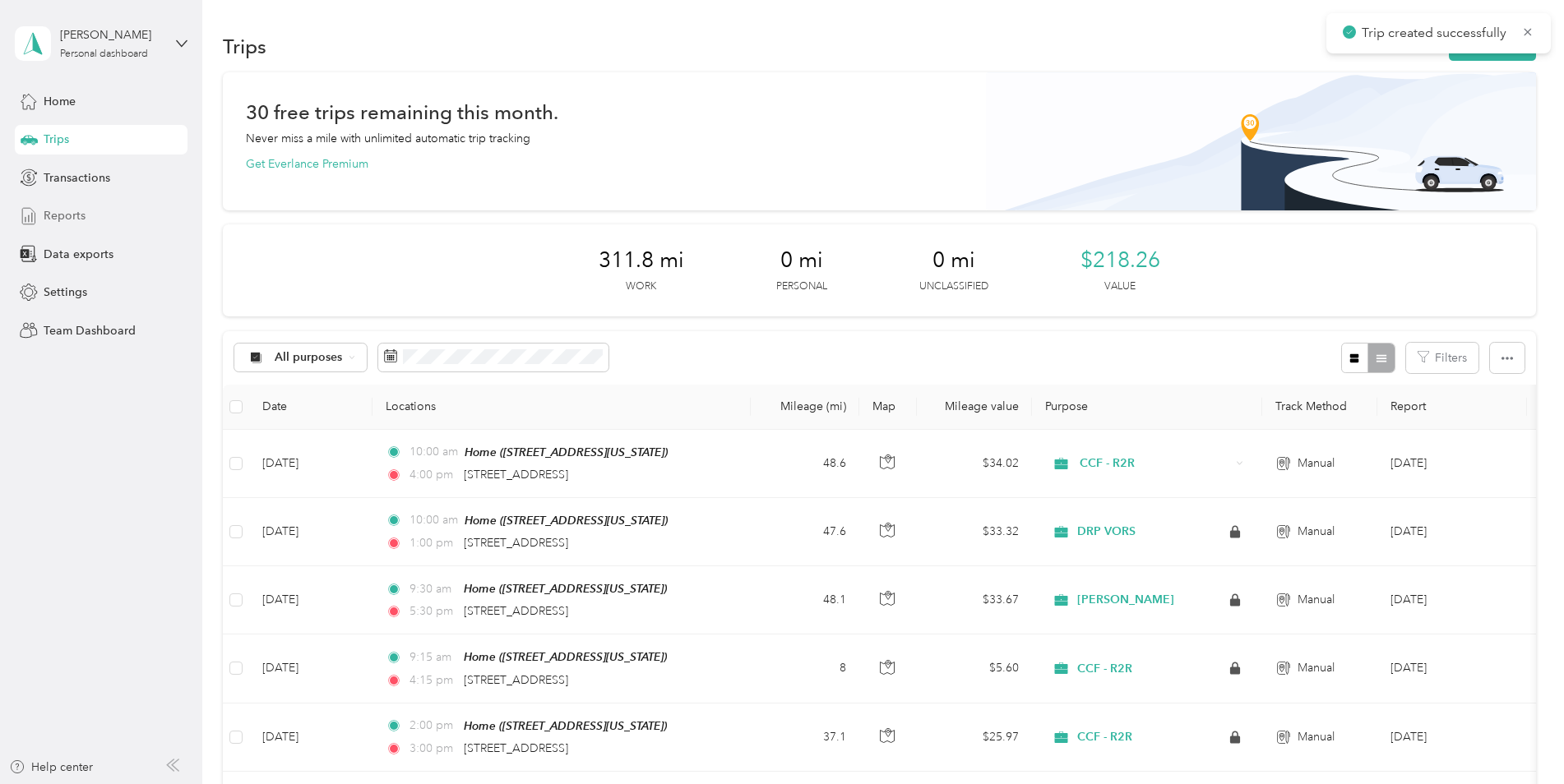
click at [87, 218] on div "Reports" at bounding box center [100, 216] width 172 height 30
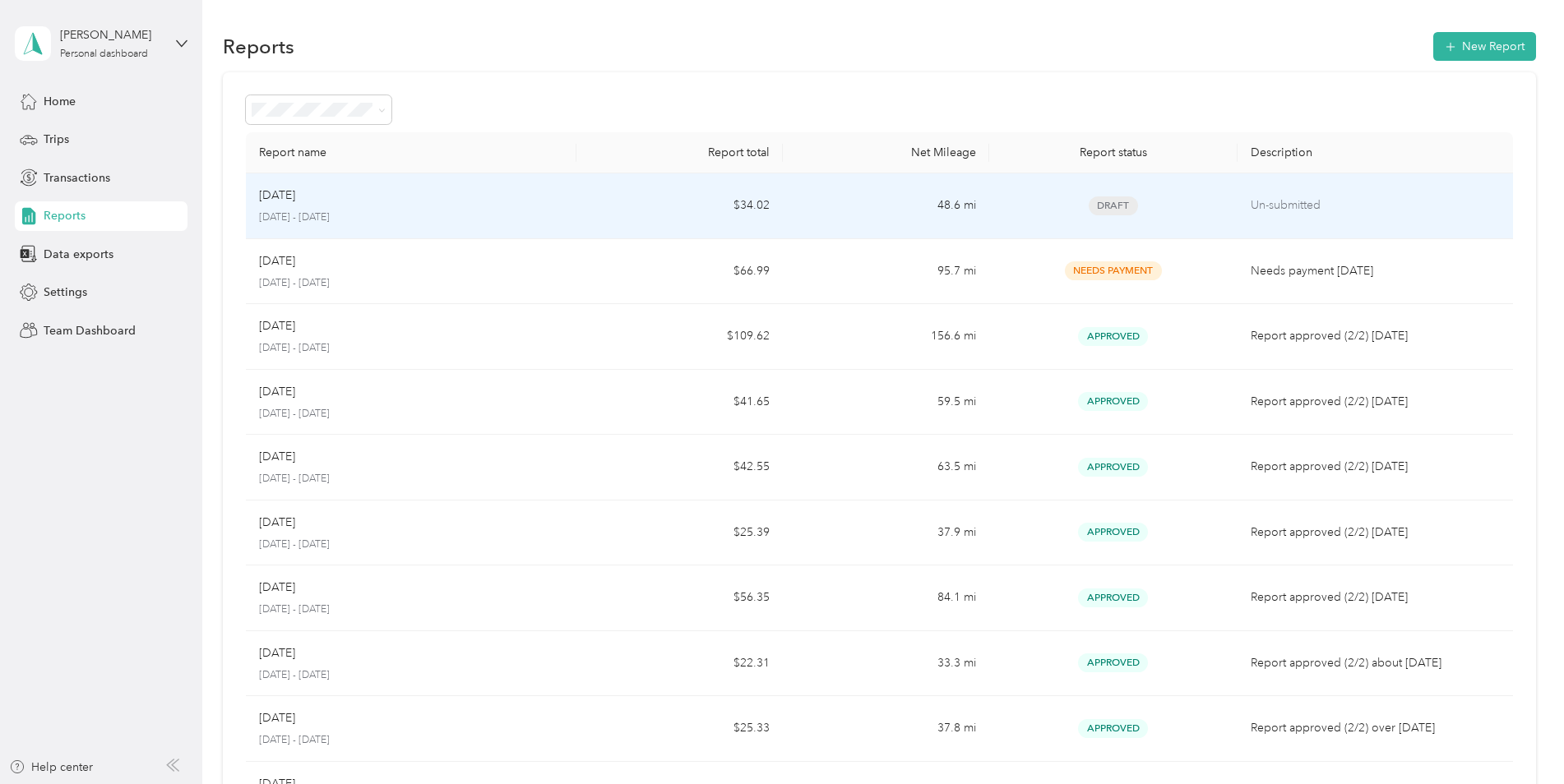
click at [597, 204] on td "$34.02" at bounding box center [679, 206] width 207 height 66
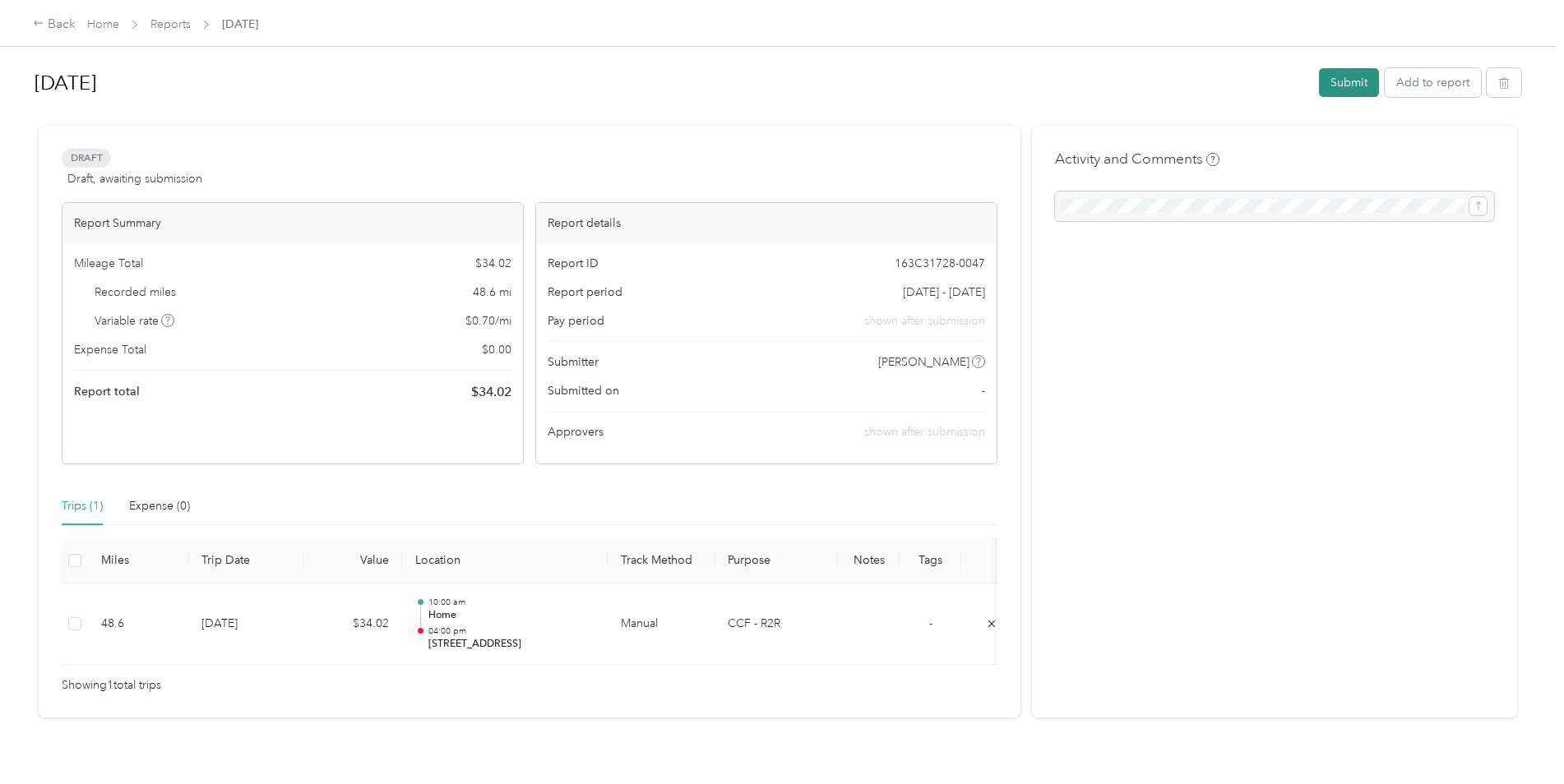
click at [1359, 81] on button "Submit" at bounding box center [1349, 83] width 60 height 29
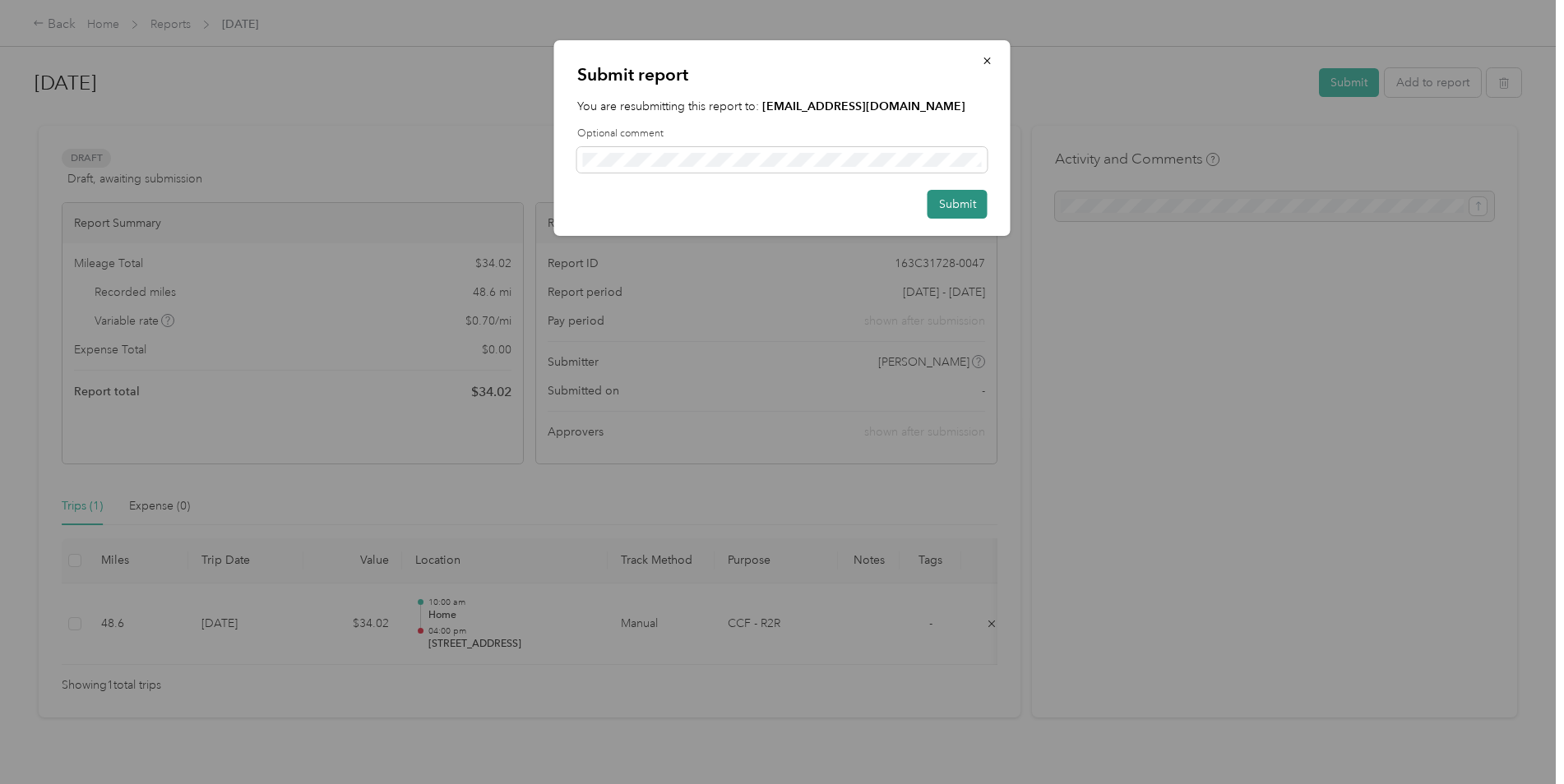
click at [962, 206] on button "Submit" at bounding box center [957, 205] width 60 height 29
